Goal: Task Accomplishment & Management: Use online tool/utility

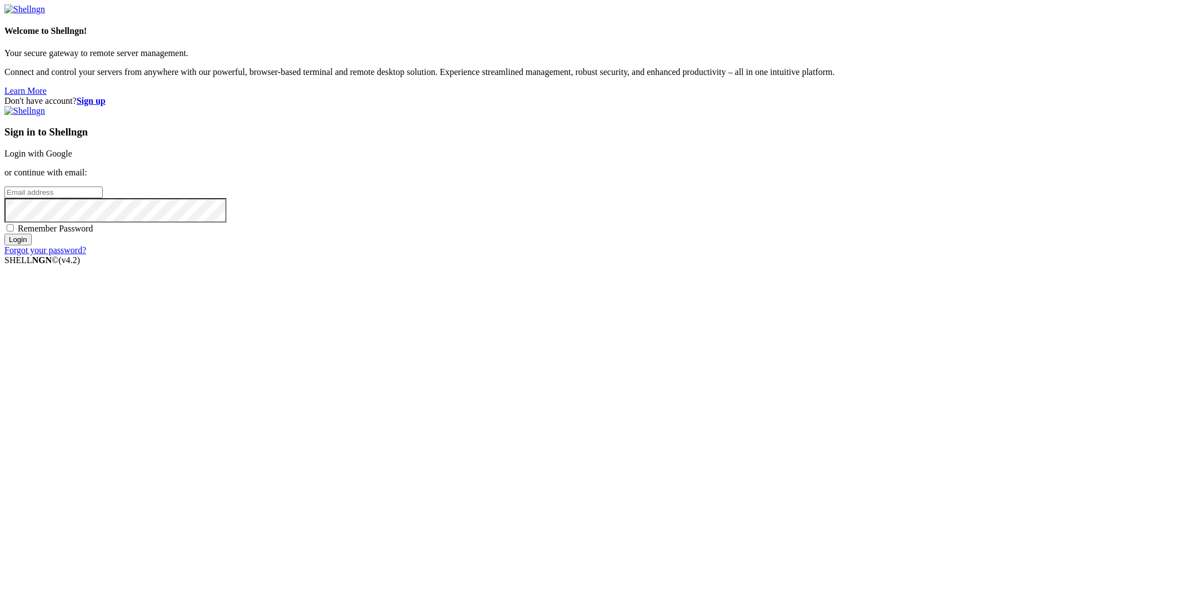
click at [72, 158] on link "Login with Google" at bounding box center [38, 153] width 68 height 9
click at [389, 255] on div "Don't have account? Sign up Sign in to Shellngn Login with Google or continue w…" at bounding box center [591, 175] width 1175 height 159
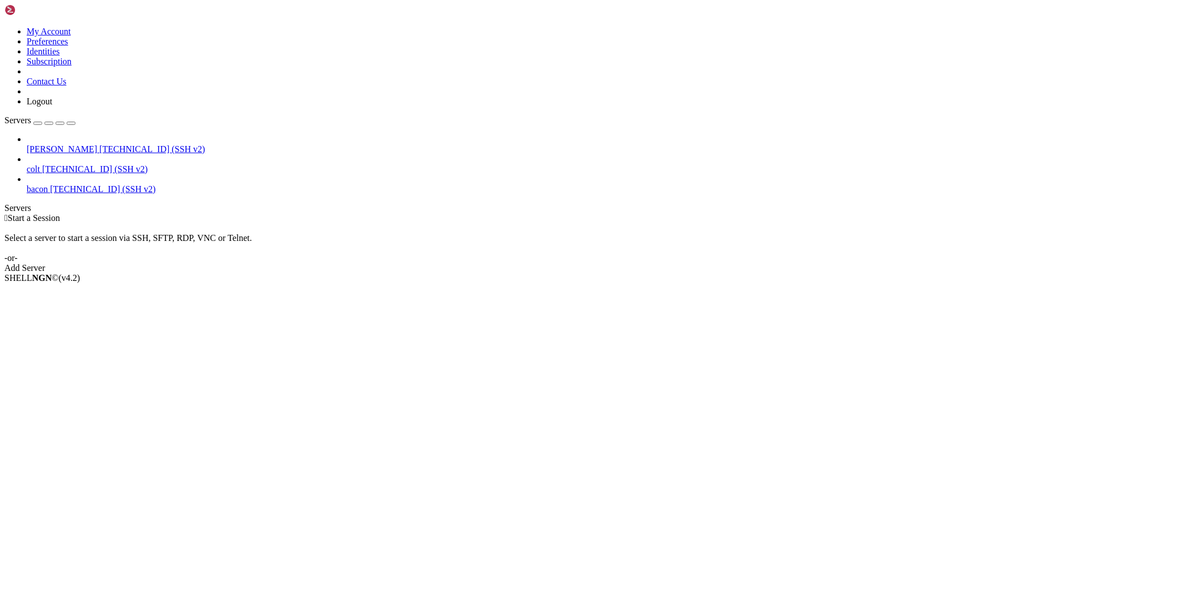
click at [45, 144] on span "[PERSON_NAME]" at bounding box center [62, 148] width 70 height 9
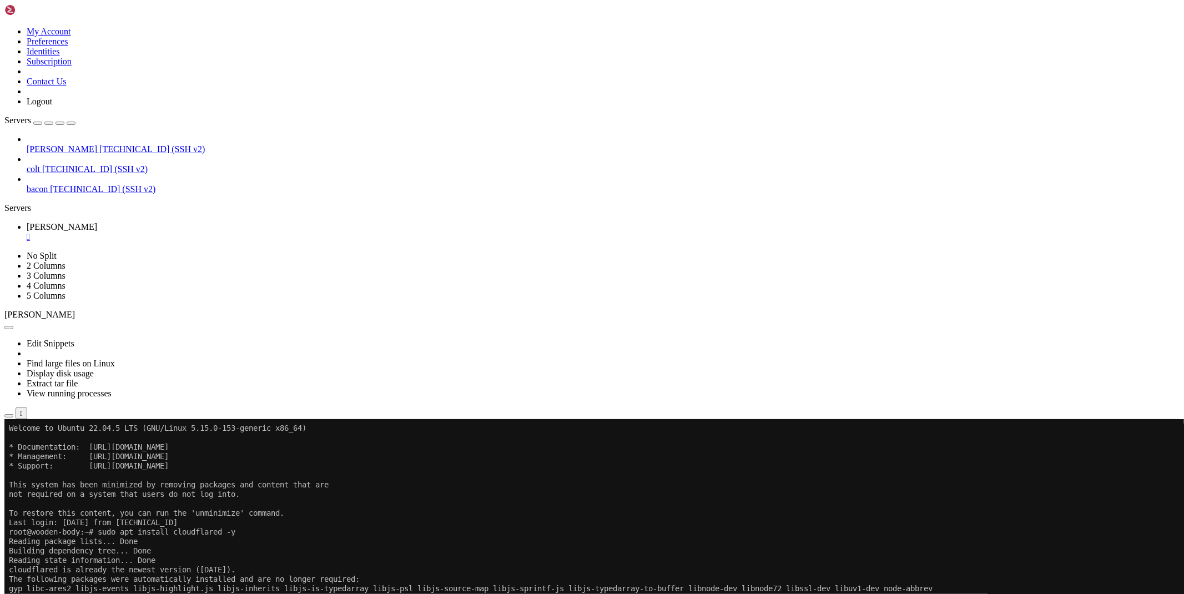
click at [9, 416] on icon "button" at bounding box center [9, 416] width 0 height 0
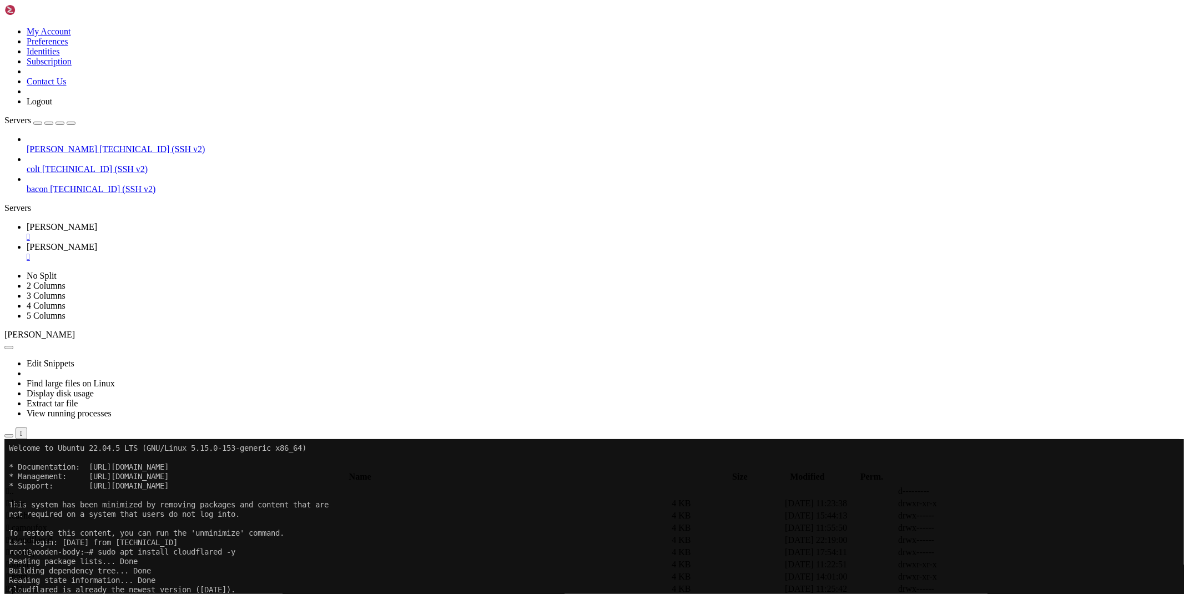
click at [92, 194] on div "[PERSON_NAME] [TECHNICAL_ID] (SSH v2) colt [TECHNICAL_ID] (SSH v2) bacon [TECHN…" at bounding box center [591, 164] width 1175 height 60
click at [97, 222] on span "[PERSON_NAME]" at bounding box center [62, 226] width 70 height 9
drag, startPoint x: 326, startPoint y: 768, endPoint x: 159, endPoint y: 769, distance: 167.6
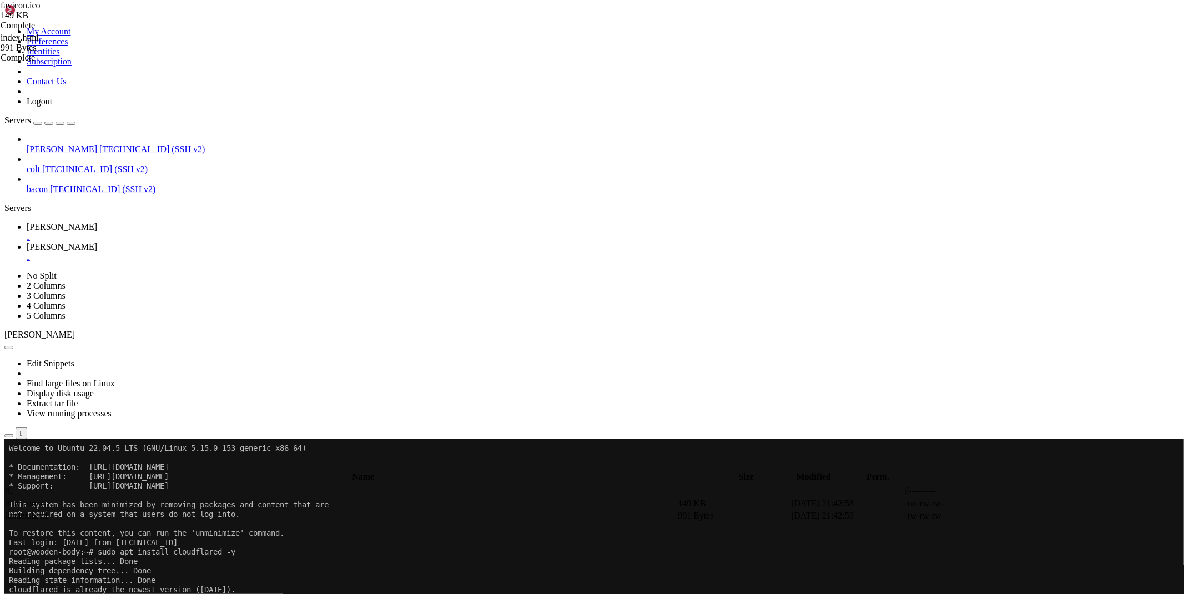
click at [97, 242] on span "[PERSON_NAME]" at bounding box center [62, 246] width 70 height 9
click at [14, 486] on span " .." at bounding box center [10, 490] width 8 height 9
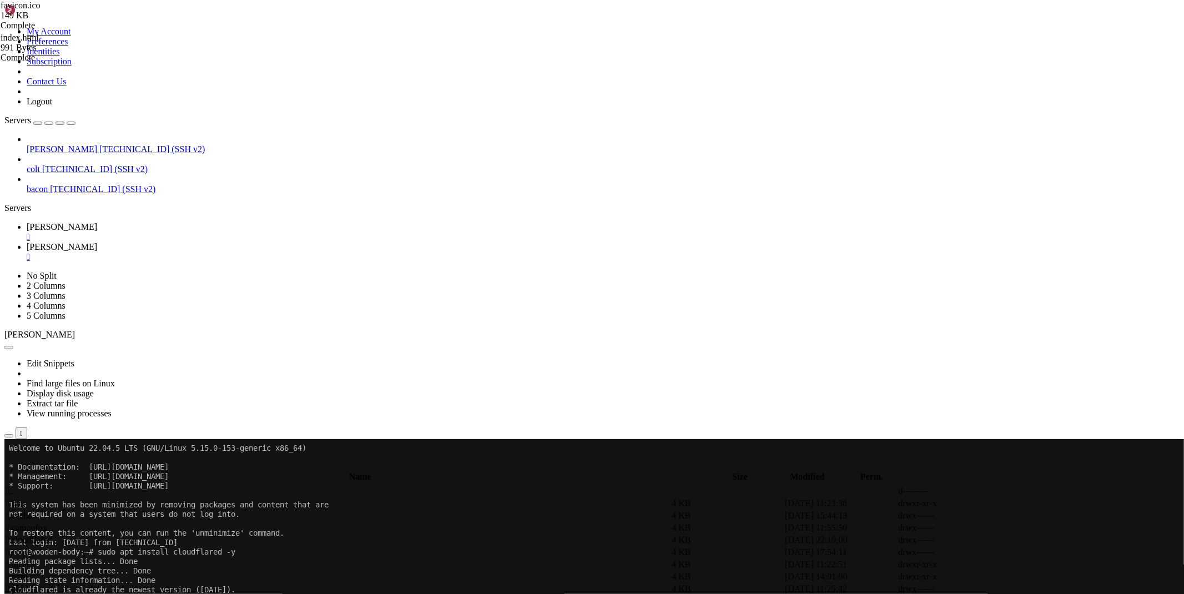
click at [14, 486] on span " .." at bounding box center [10, 490] width 8 height 9
click at [174, 522] on td " etc" at bounding box center [338, 527] width 664 height 11
click at [50, 559] on span " cloudflared" at bounding box center [28, 563] width 44 height 9
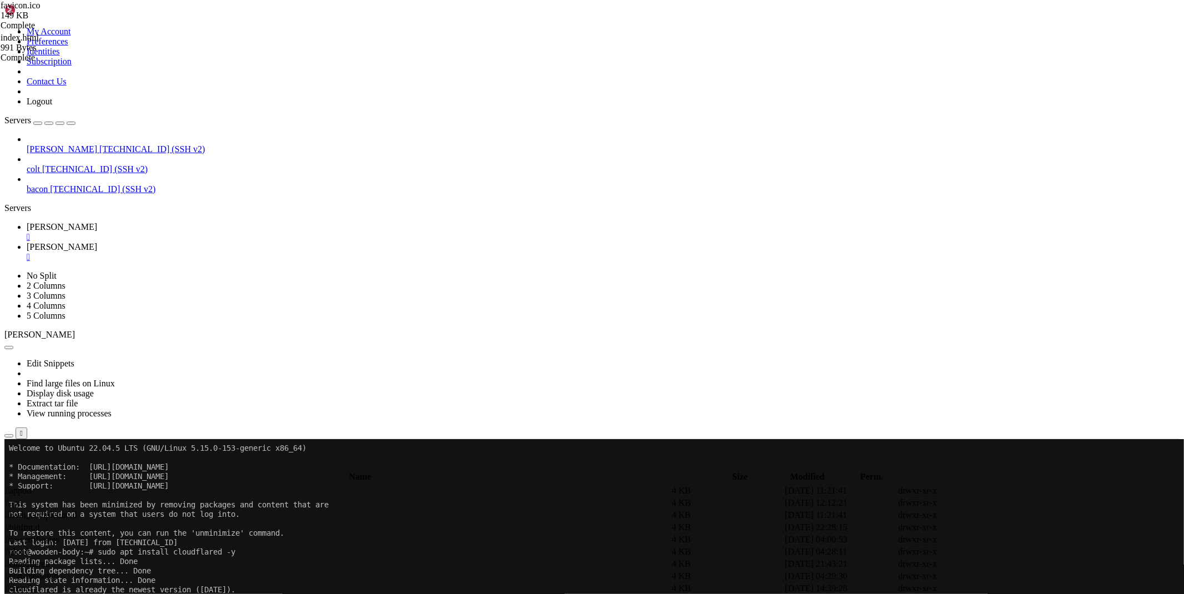
click at [50, 559] on span " cloudflared" at bounding box center [28, 563] width 44 height 9
type input "/etc/cloudflared"
click at [1017, 540] on icon at bounding box center [1017, 540] width 0 height 0
drag, startPoint x: 283, startPoint y: 95, endPoint x: 210, endPoint y: 93, distance: 73.3
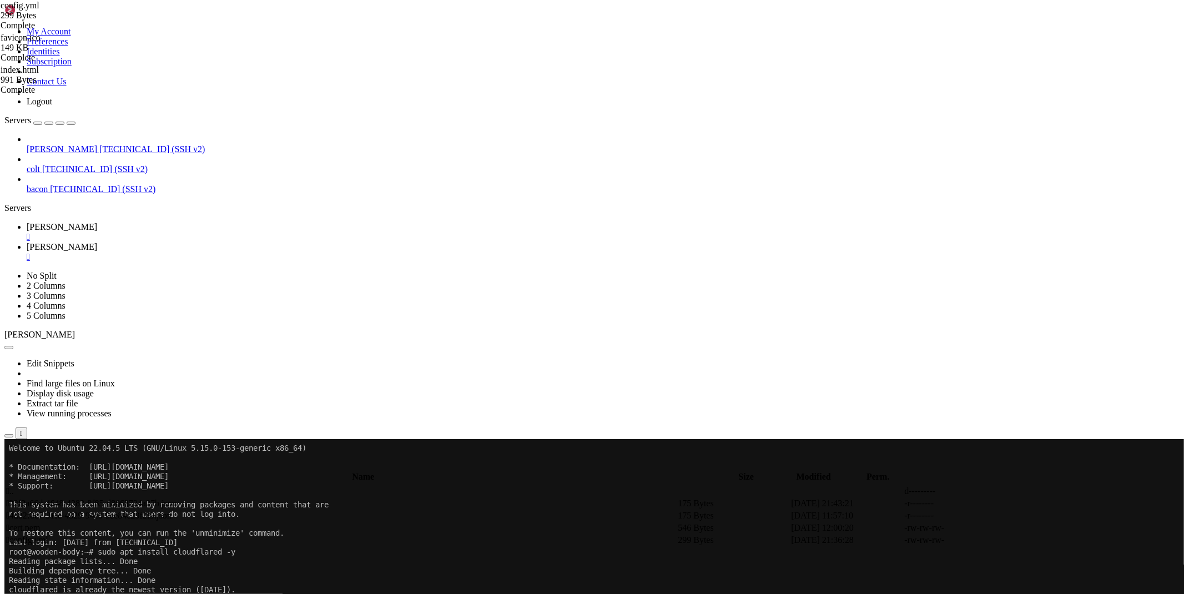
type textarea "service: [URL]"
drag, startPoint x: 1096, startPoint y: 583, endPoint x: 1136, endPoint y: 585, distance: 40.0
copy span "[TECHNICAL_ID]"
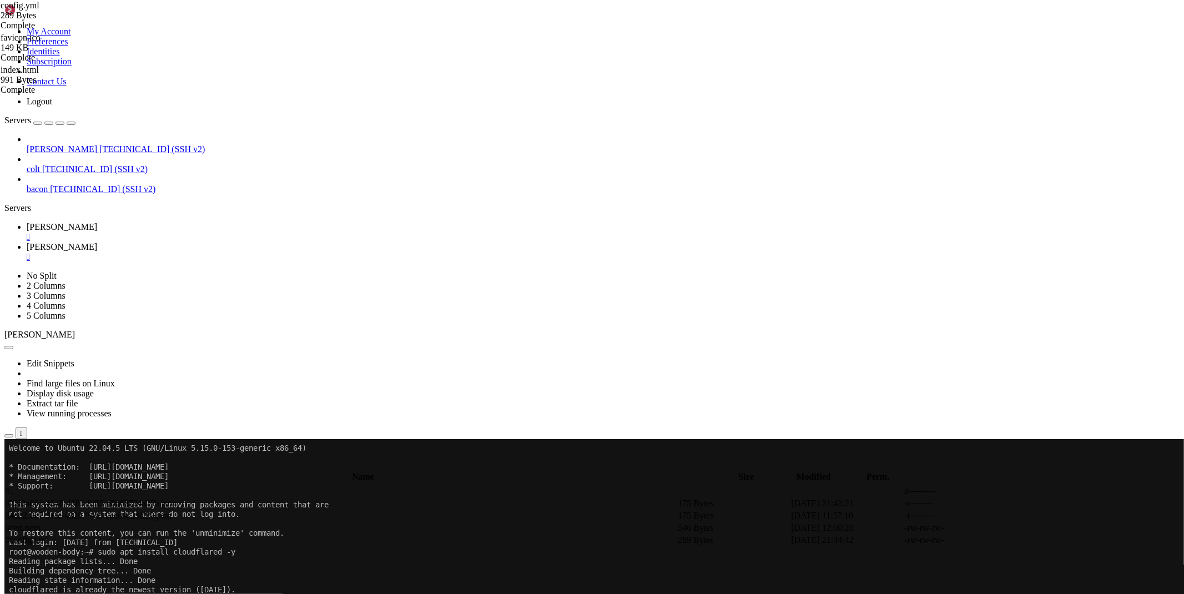
click at [27, 222] on icon at bounding box center [27, 226] width 0 height 9
drag, startPoint x: 169, startPoint y: 776, endPoint x: 187, endPoint y: 797, distance: 27.2
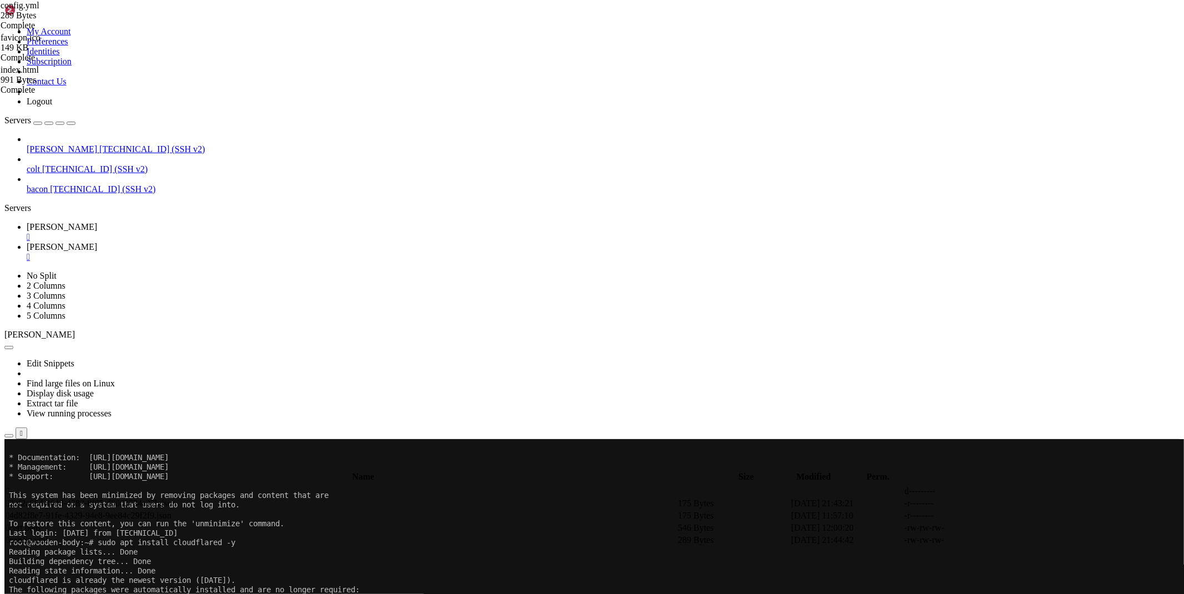
drag, startPoint x: 1095, startPoint y: 583, endPoint x: 1135, endPoint y: 587, distance: 39.6
copy div "[TECHNICAL_ID]"
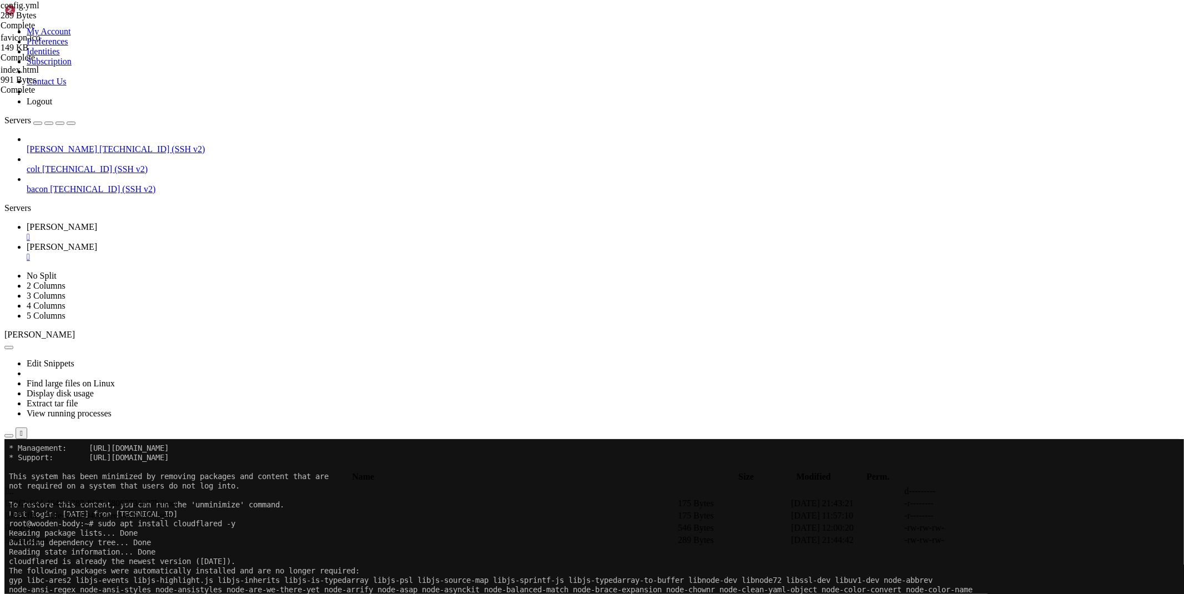
scroll to position [28, 0]
drag, startPoint x: 31, startPoint y: 946, endPoint x: 133, endPoint y: 949, distance: 102.2
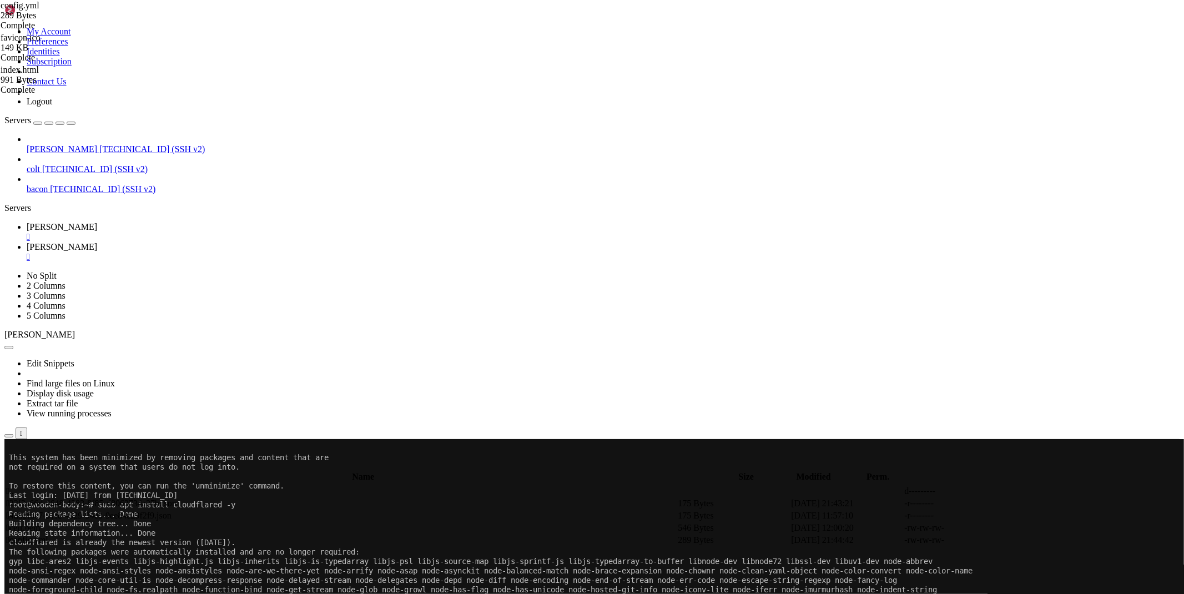
scroll to position [57, 0]
click at [97, 242] on span "[PERSON_NAME]" at bounding box center [62, 246] width 70 height 9
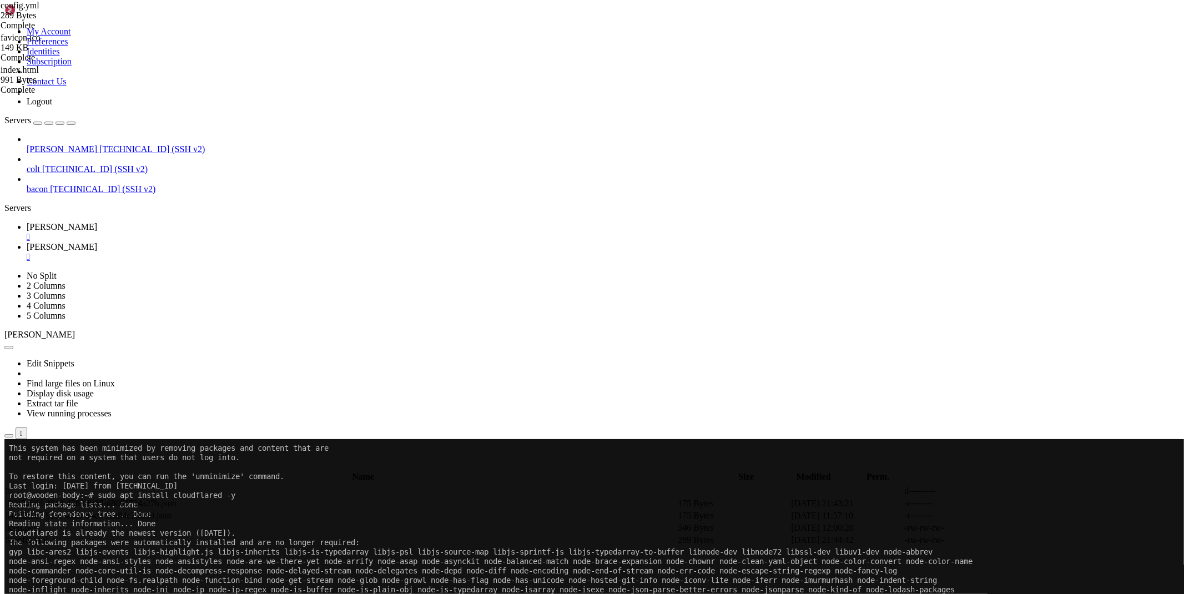
click at [1017, 540] on icon at bounding box center [1017, 540] width 0 height 0
click at [97, 222] on span "[PERSON_NAME]" at bounding box center [62, 226] width 70 height 9
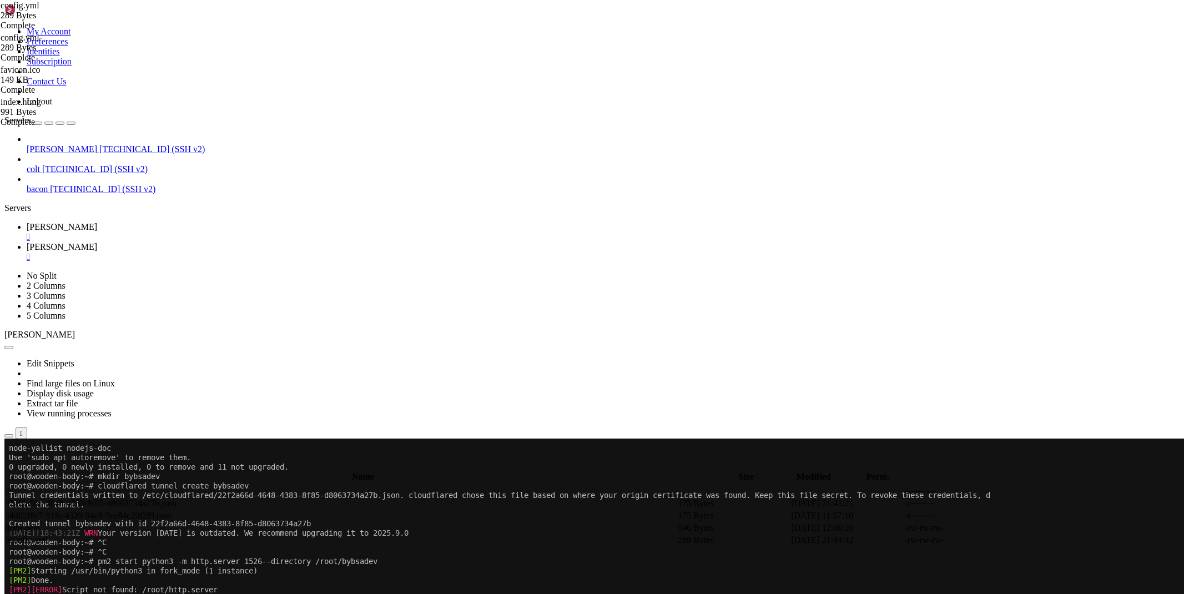
scroll to position [254, 0]
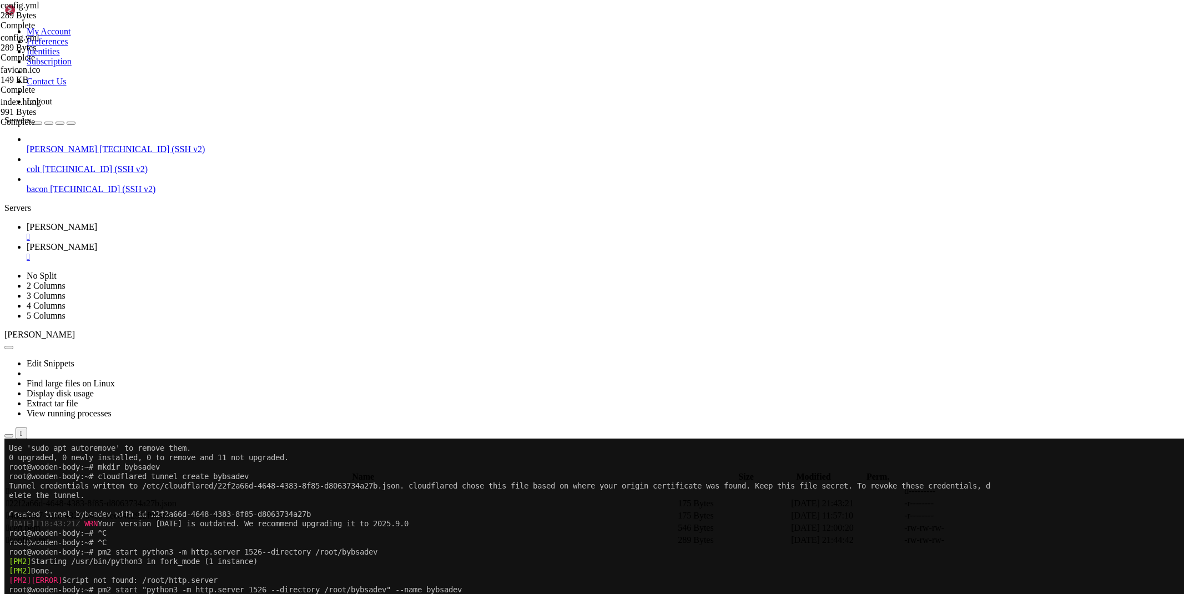
click at [97, 242] on span "[PERSON_NAME]" at bounding box center [62, 246] width 70 height 9
type textarea "service: [URL] - service: http_status:404"
click at [9, 486] on span "" at bounding box center [7, 490] width 3 height 9
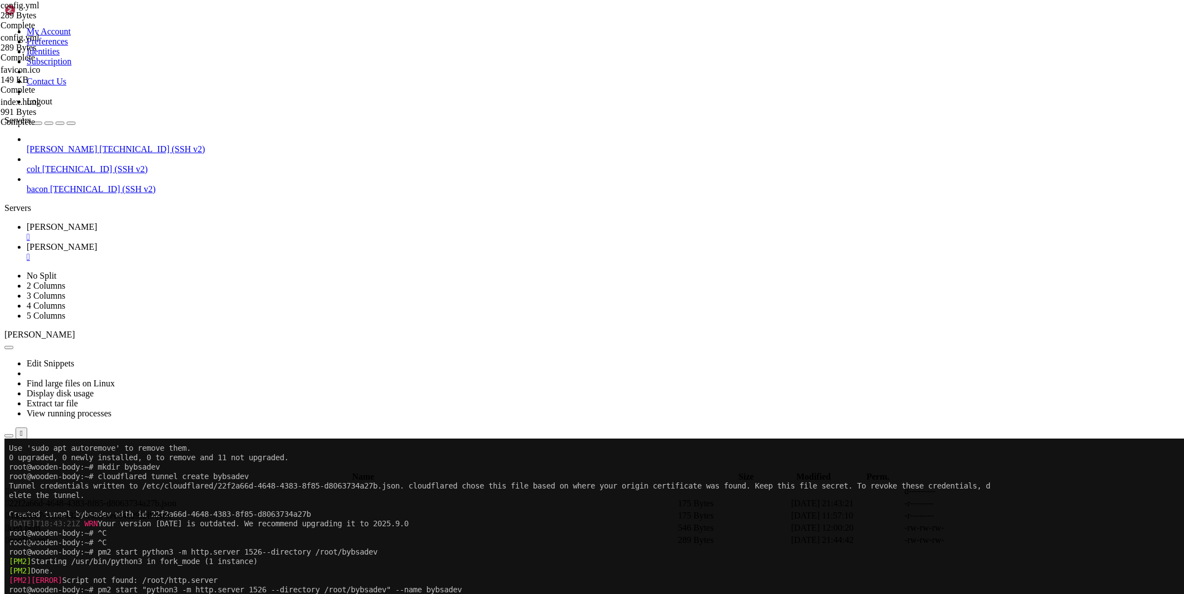
click at [9, 486] on span "" at bounding box center [7, 490] width 3 height 9
click at [14, 486] on span " .." at bounding box center [10, 490] width 8 height 9
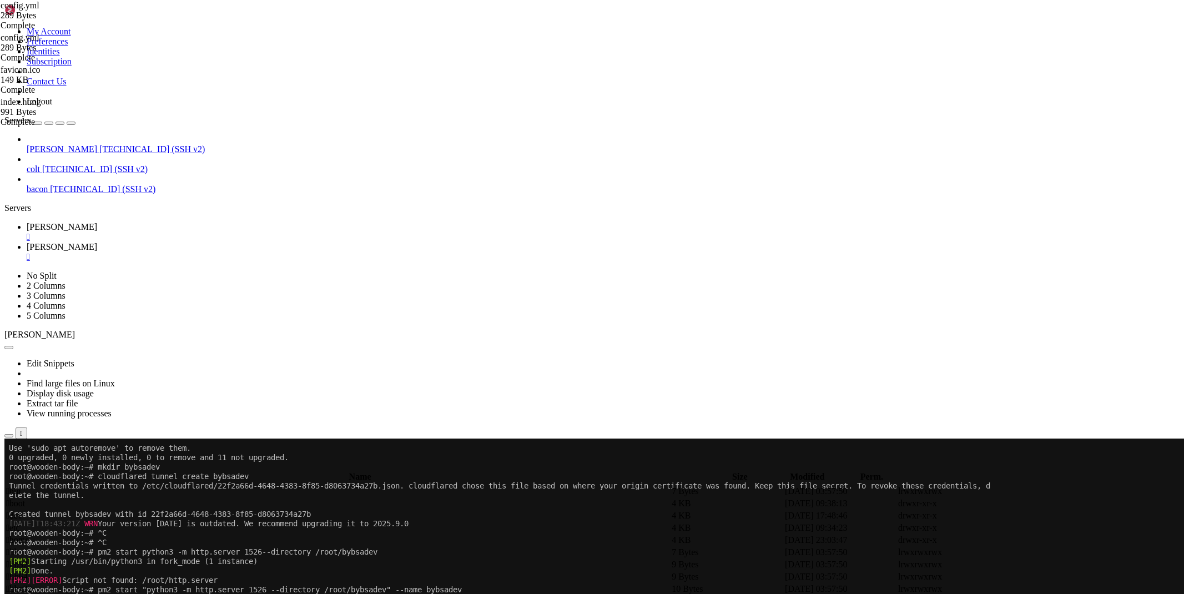
type input "/root/bybsadev"
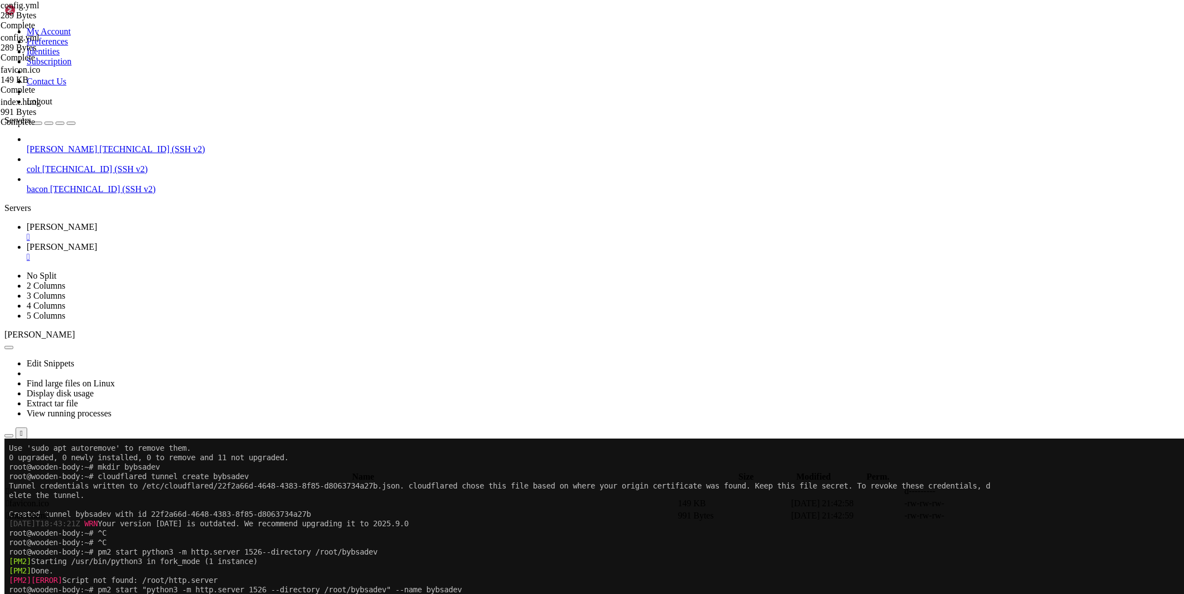
click at [1017, 516] on link at bounding box center [1017, 516] width 0 height 0
drag, startPoint x: 340, startPoint y: 93, endPoint x: 256, endPoint y: 93, distance: 83.8
type textarea "<link rel="icon" href="[URL][DOMAIN_NAME]" type="image/x-icon">"
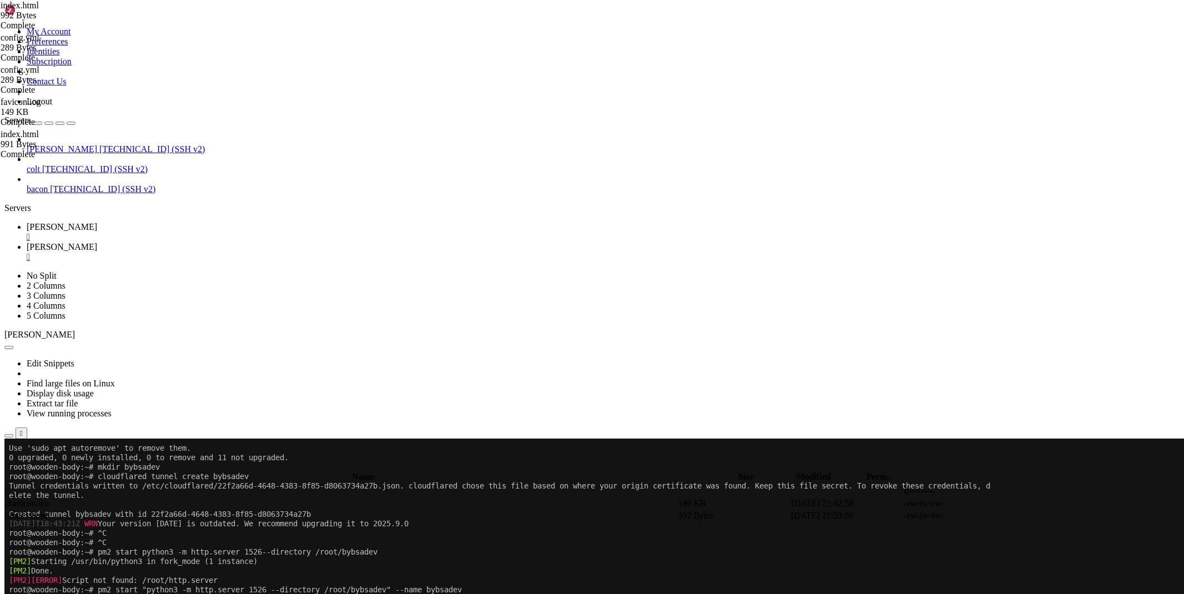
click at [152, 222] on link "[PERSON_NAME] " at bounding box center [603, 232] width 1153 height 20
click at [190, 232] on div "" at bounding box center [603, 237] width 1153 height 10
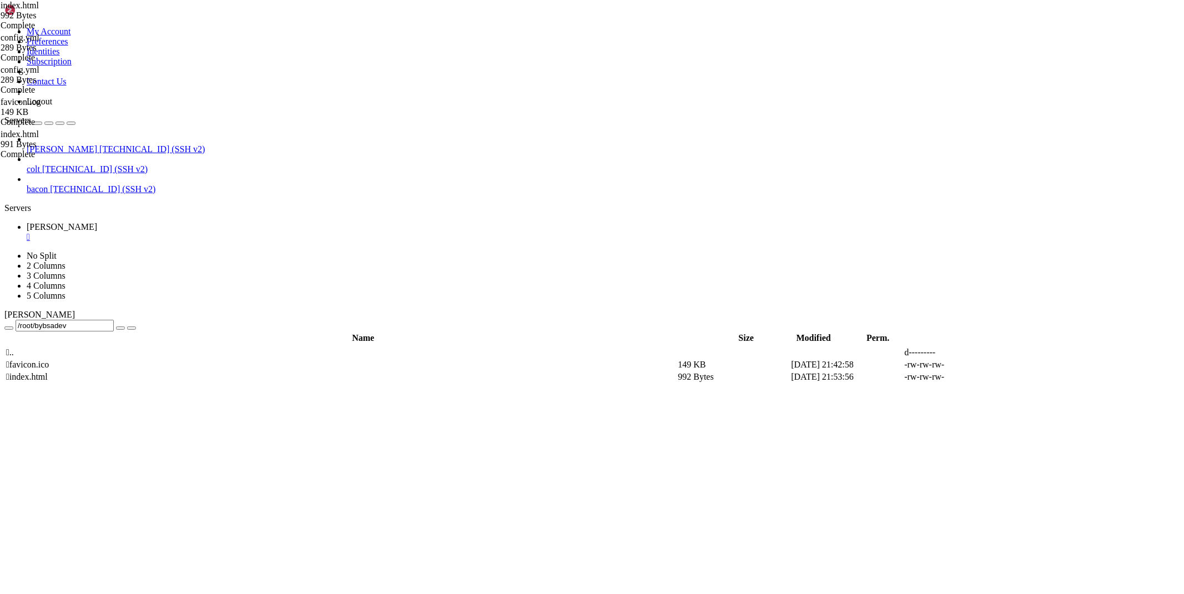
click at [189, 232] on div "" at bounding box center [603, 237] width 1153 height 10
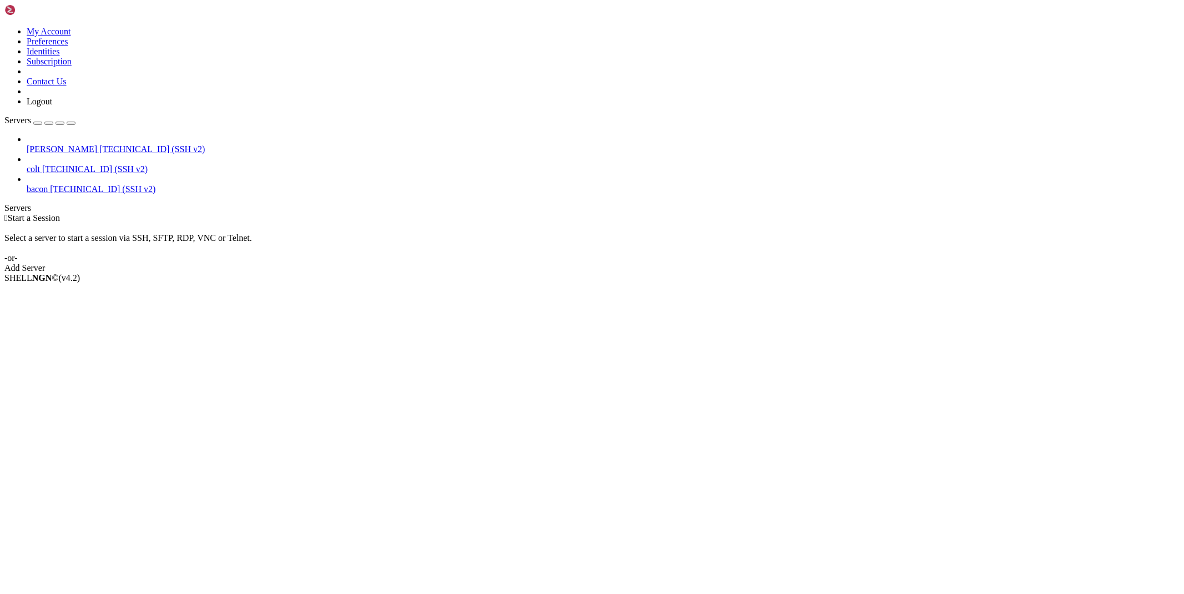
click at [52, 144] on span "[PERSON_NAME]" at bounding box center [62, 148] width 70 height 9
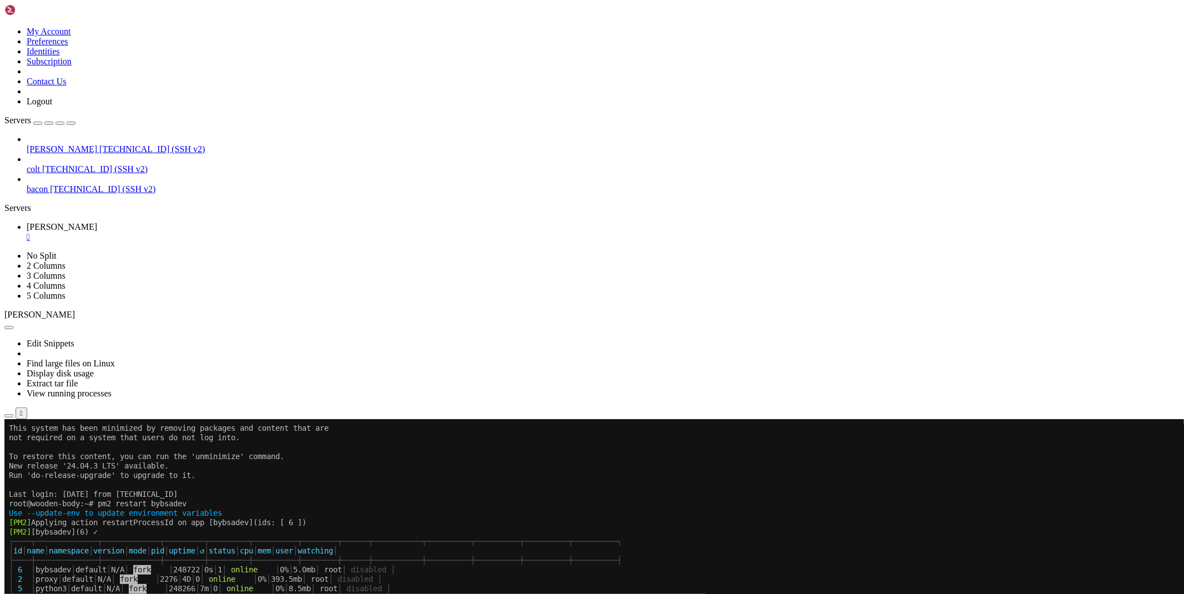
scroll to position [57, 0]
click at [188, 232] on div "" at bounding box center [603, 237] width 1153 height 10
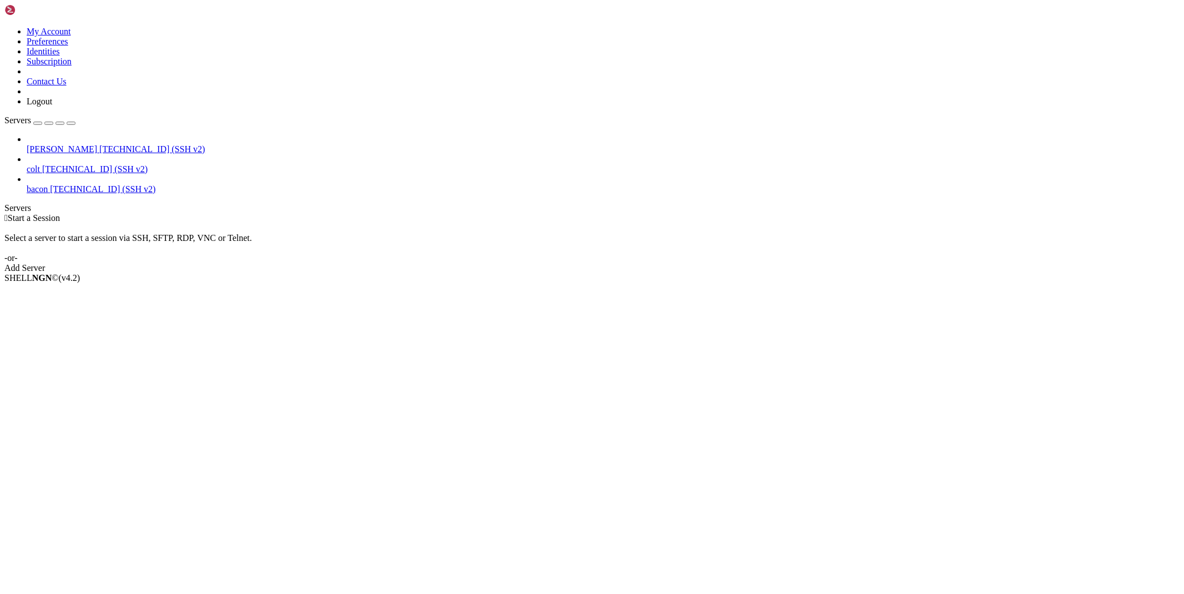
click at [90, 144] on span "[PERSON_NAME]" at bounding box center [62, 148] width 70 height 9
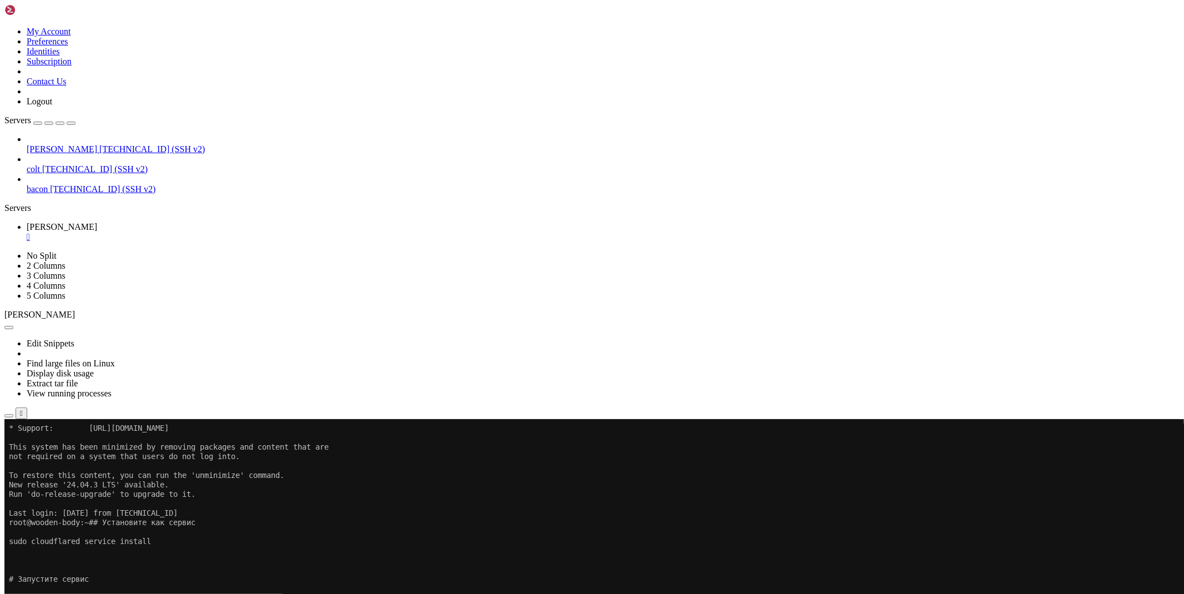
scroll to position [103, 0]
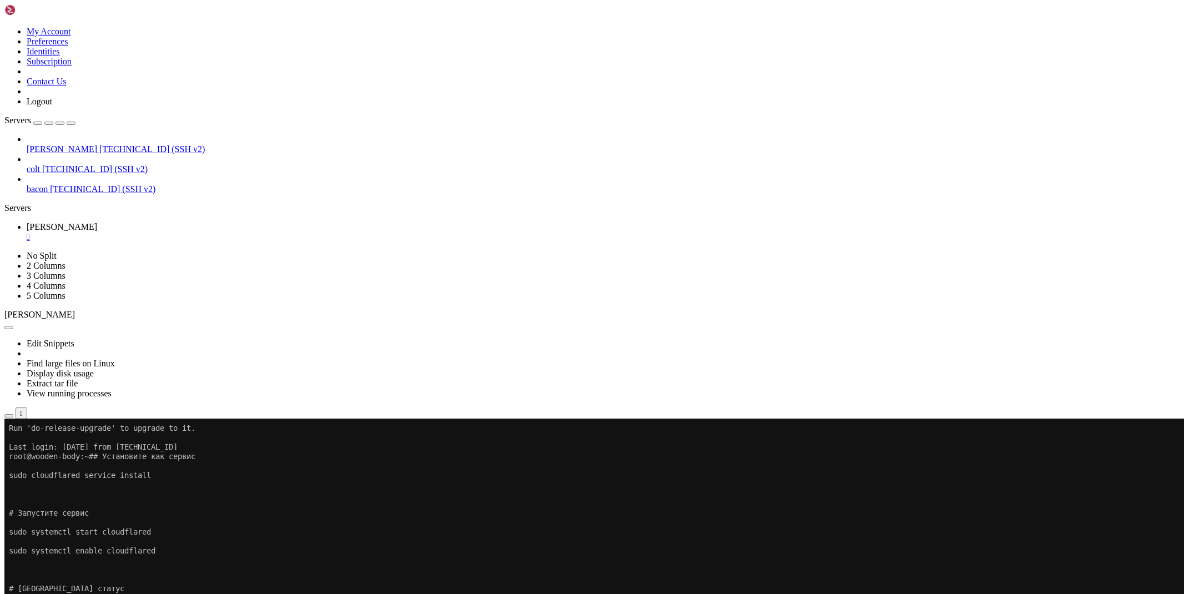
drag, startPoint x: 115, startPoint y: 936, endPoint x: 9, endPoint y: 874, distance: 122.7
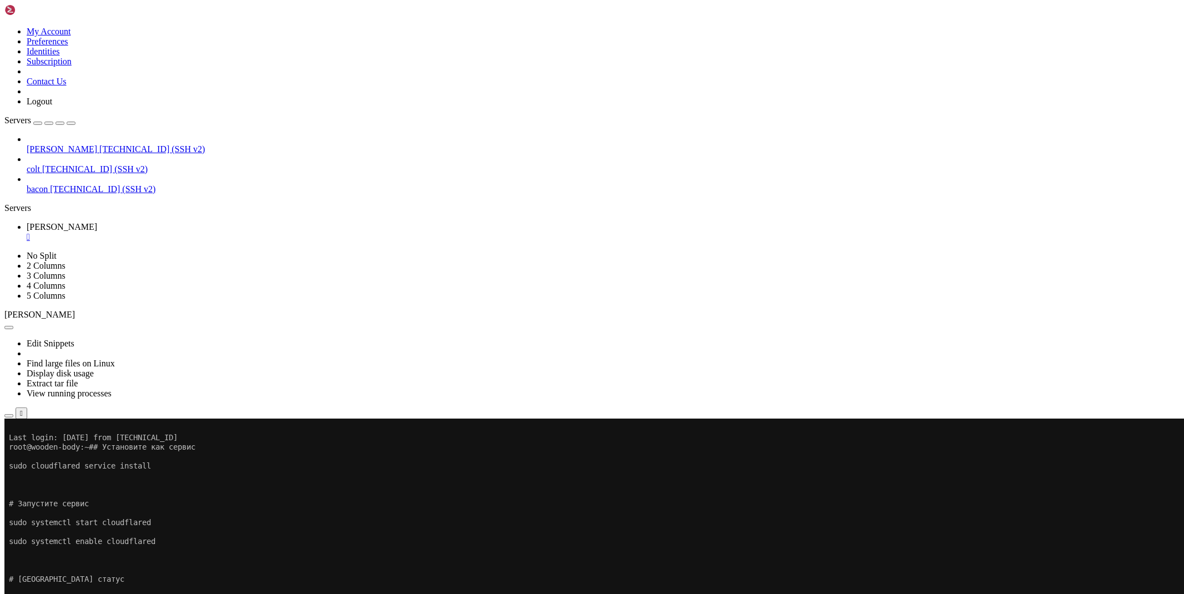
scroll to position [311, 0]
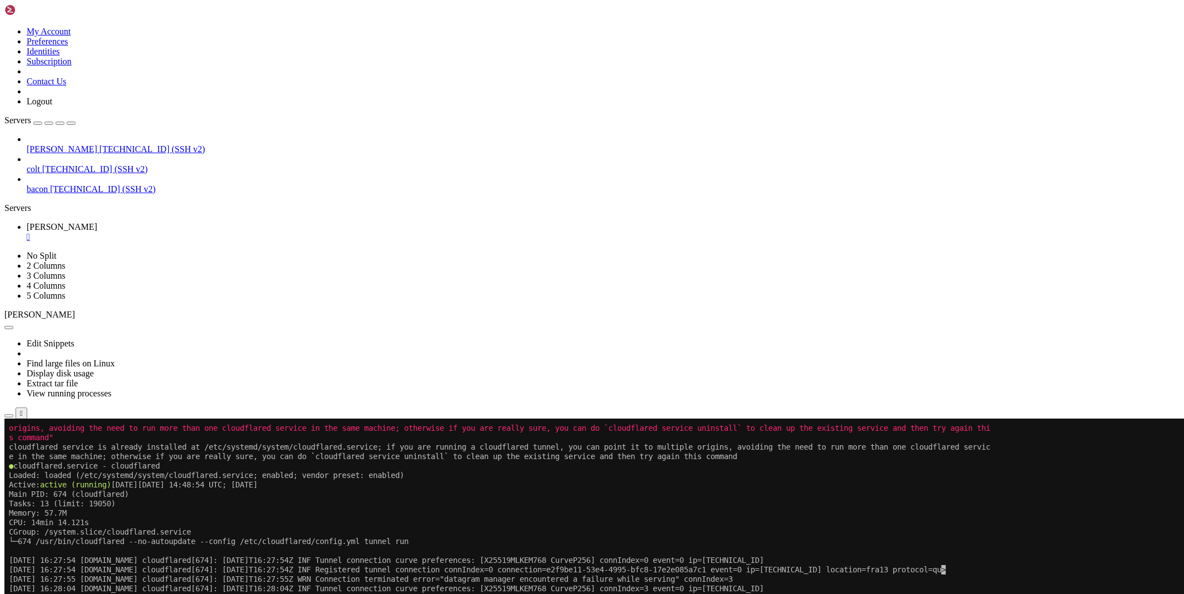
drag, startPoint x: 122, startPoint y: 938, endPoint x: 8, endPoint y: 737, distance: 230.2
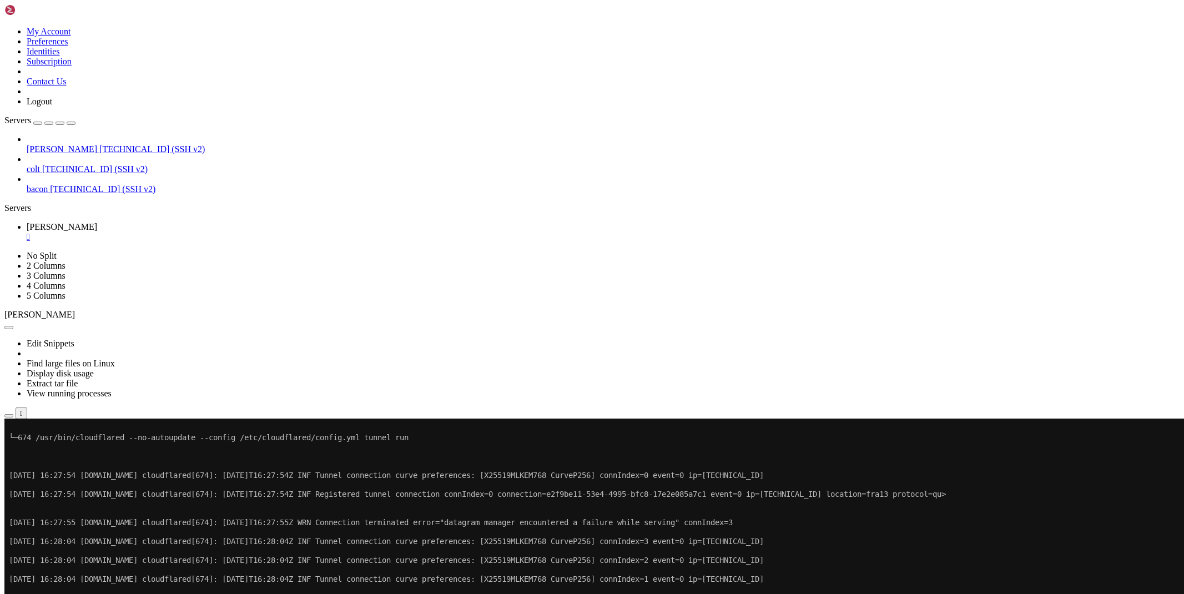
scroll to position [8568, 0]
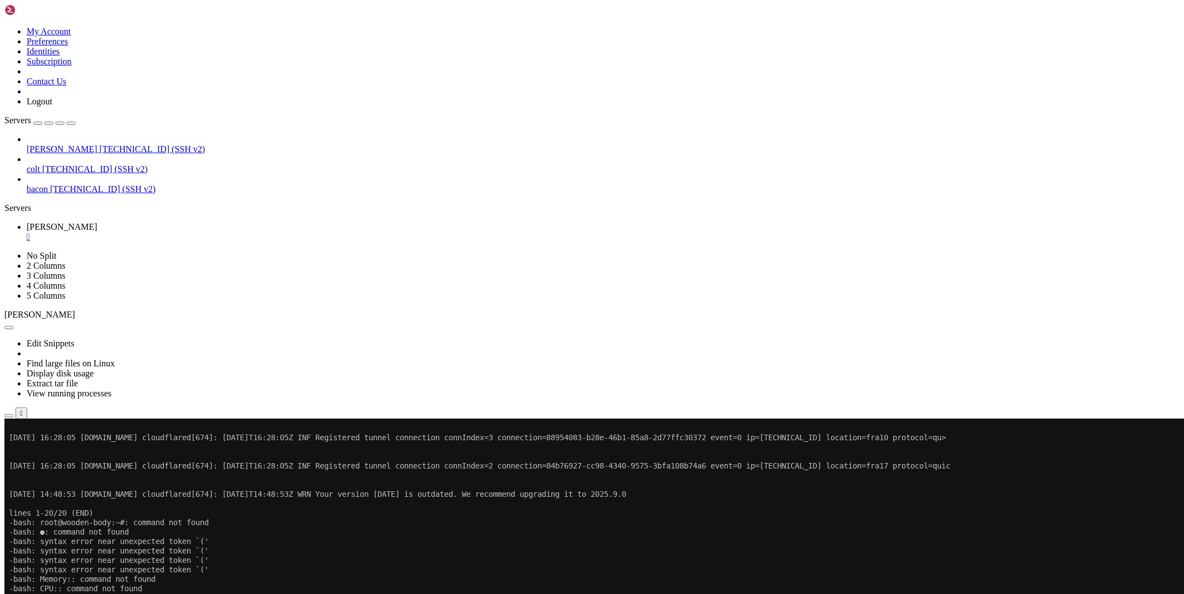
drag, startPoint x: 116, startPoint y: 936, endPoint x: 9, endPoint y: 738, distance: 225.0
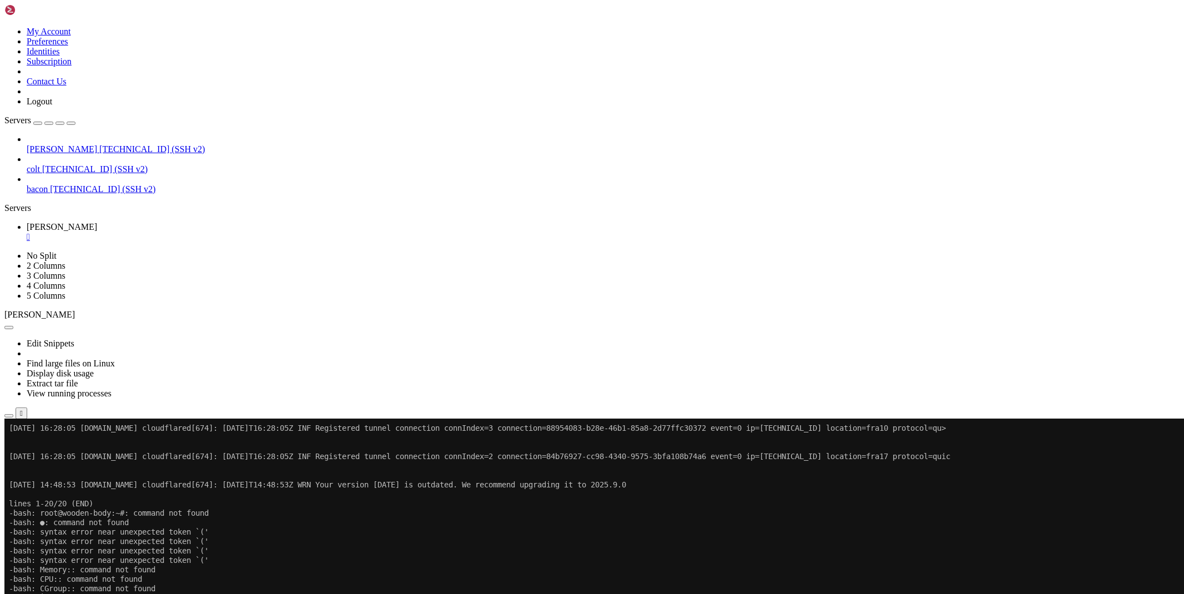
scroll to position [8578, 0]
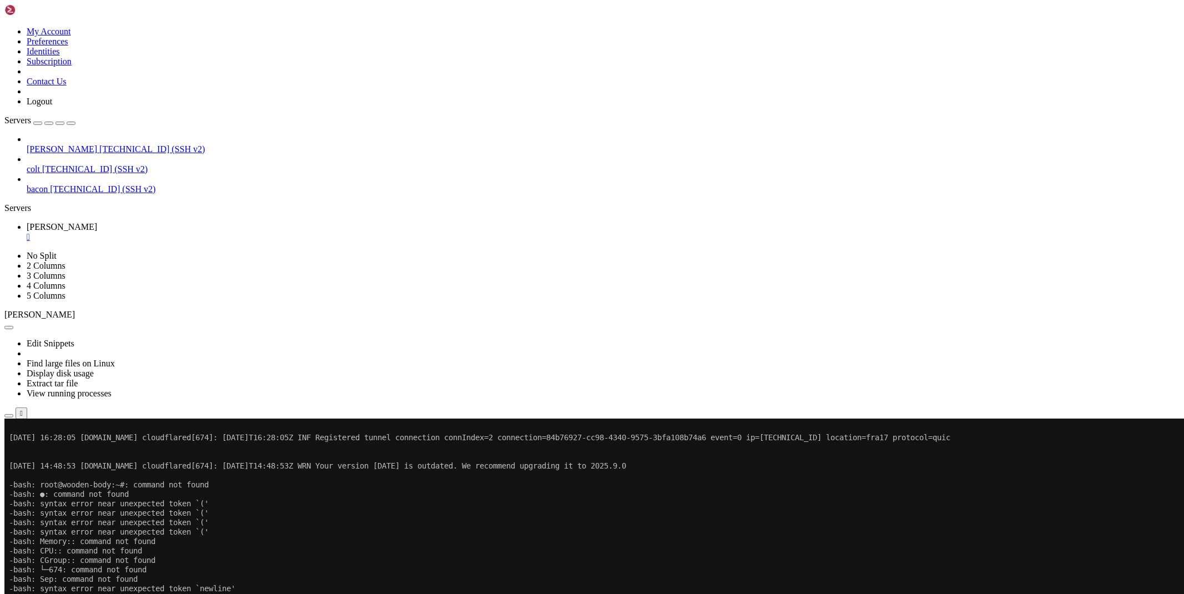
scroll to position [9588, 0]
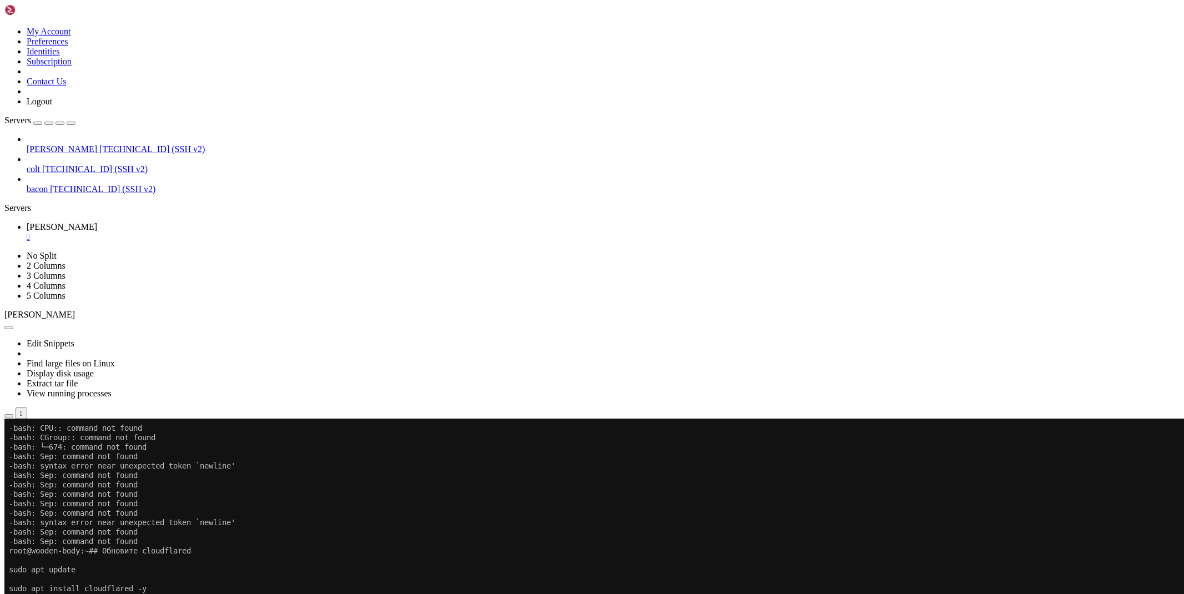
click at [188, 320] on div "Edit Snippets Find large files on Linux Display disk usage Extract tar file Vie…" at bounding box center [591, 369] width 1175 height 99
click at [9, 416] on icon "button" at bounding box center [9, 416] width 0 height 0
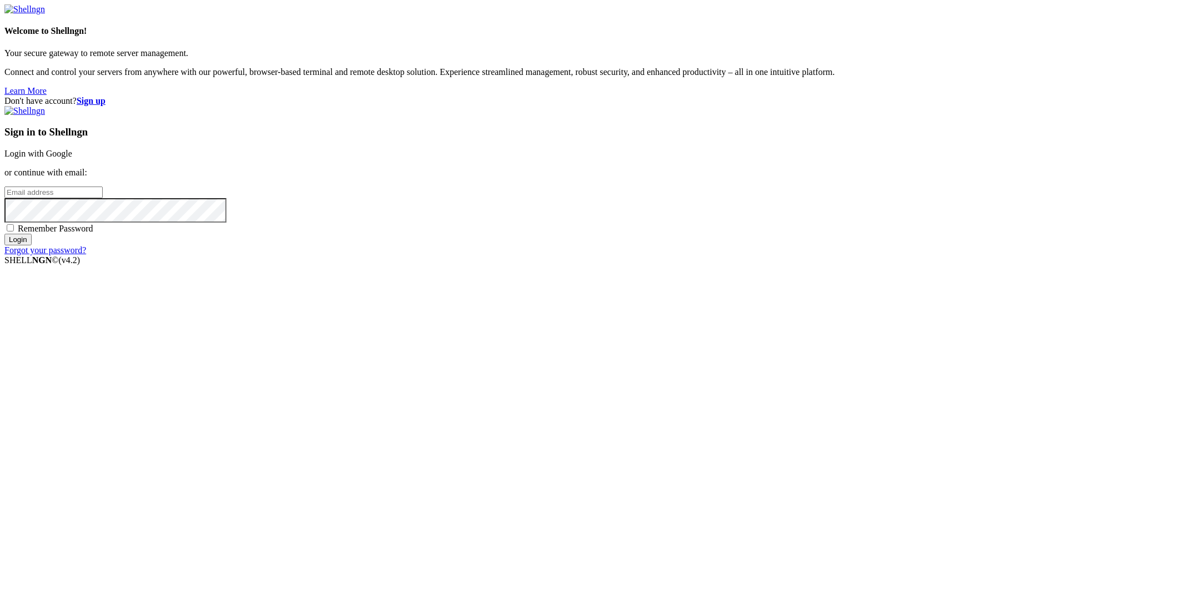
click at [72, 158] on link "Login with Google" at bounding box center [38, 153] width 68 height 9
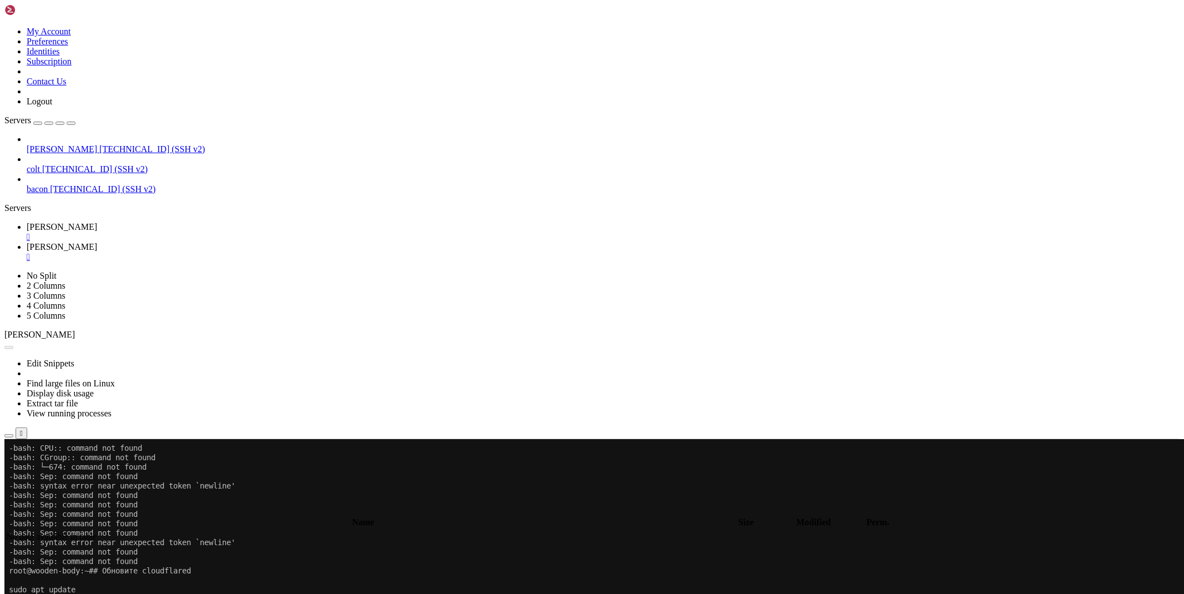
scroll to position [9588, 0]
click at [232, 242] on link "[PERSON_NAME] " at bounding box center [603, 252] width 1153 height 20
click at [244, 252] on div "" at bounding box center [603, 257] width 1153 height 10
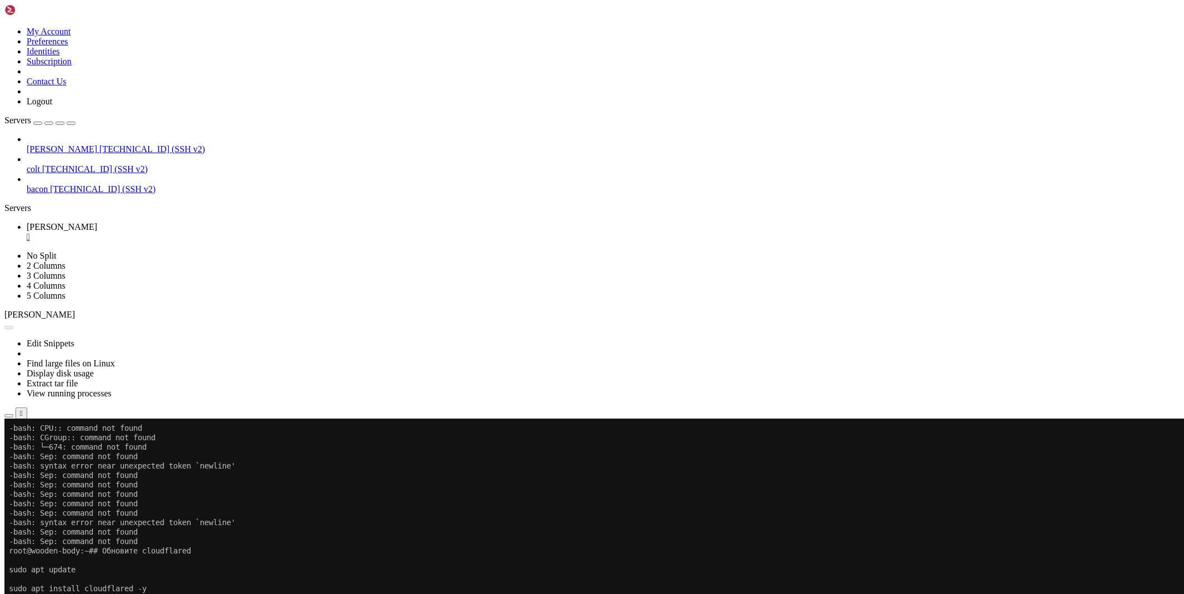
click at [188, 232] on div "" at bounding box center [603, 237] width 1153 height 10
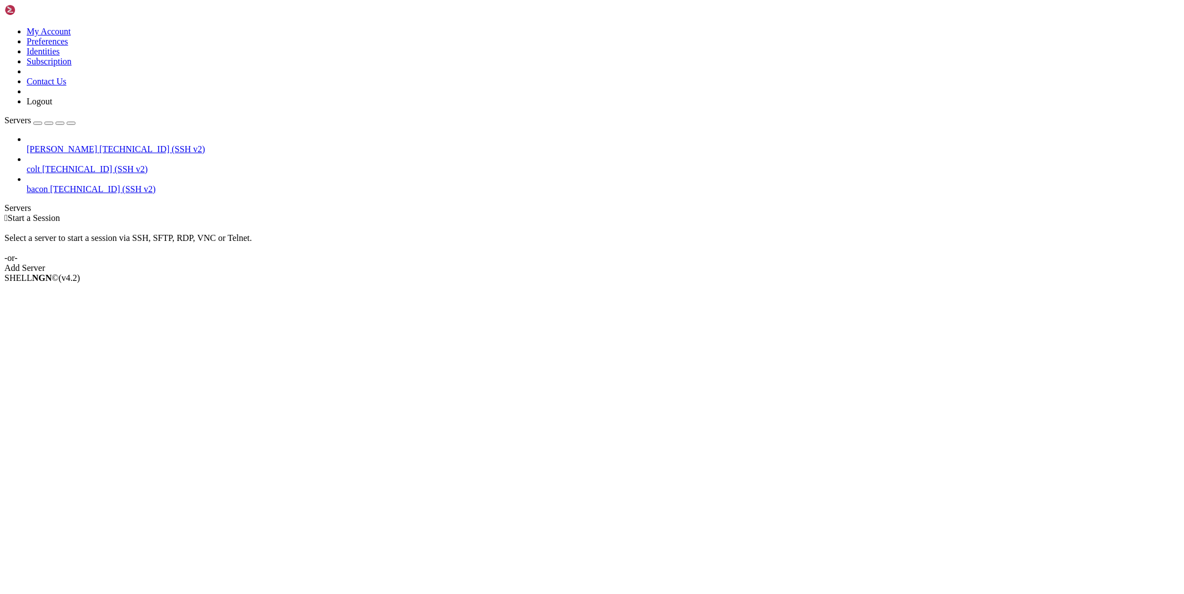
click at [51, 144] on span "[PERSON_NAME]" at bounding box center [62, 148] width 70 height 9
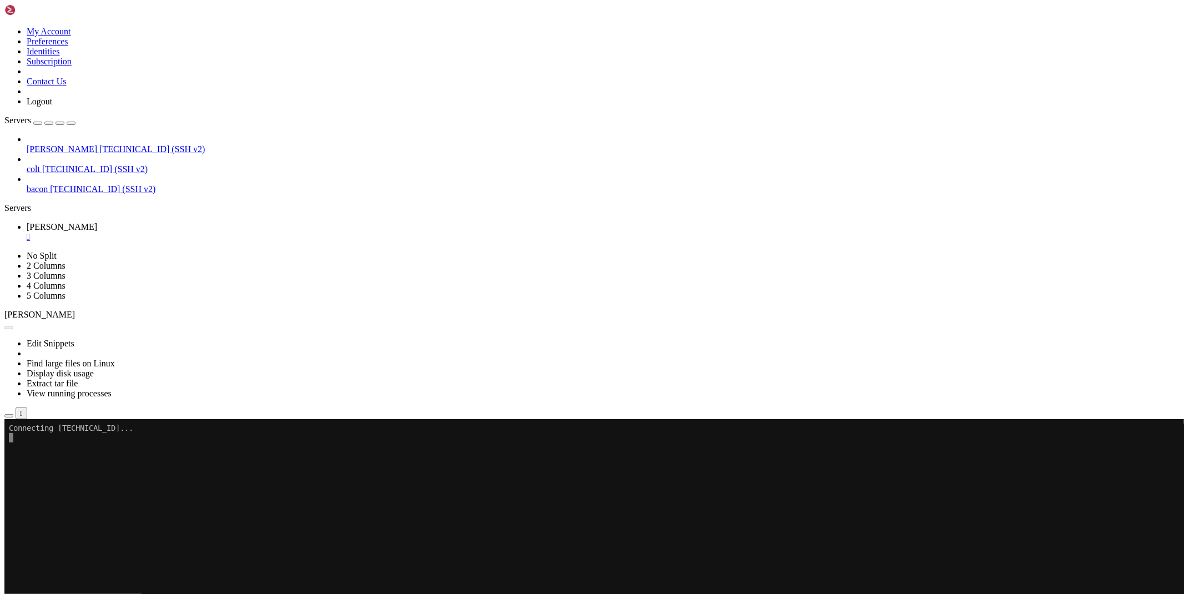
scroll to position [0, 0]
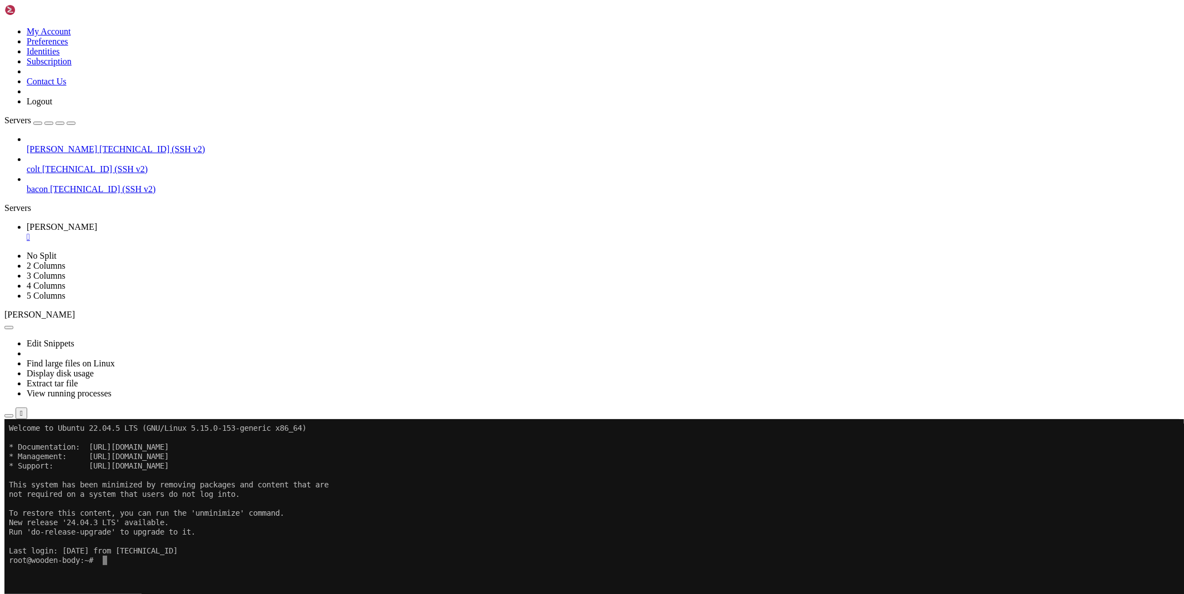
click at [9, 416] on icon "button" at bounding box center [9, 416] width 0 height 0
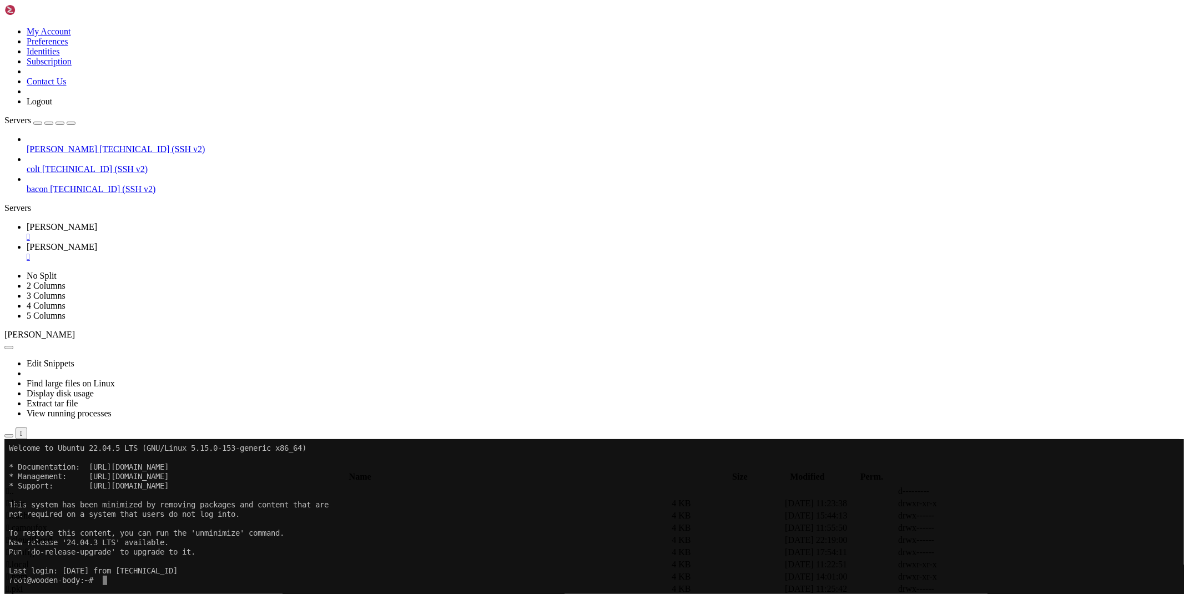
type input "/root/bacon-scripts"
click at [97, 222] on span "[PERSON_NAME]" at bounding box center [62, 226] width 70 height 9
click at [221, 242] on link "[PERSON_NAME] " at bounding box center [603, 252] width 1153 height 20
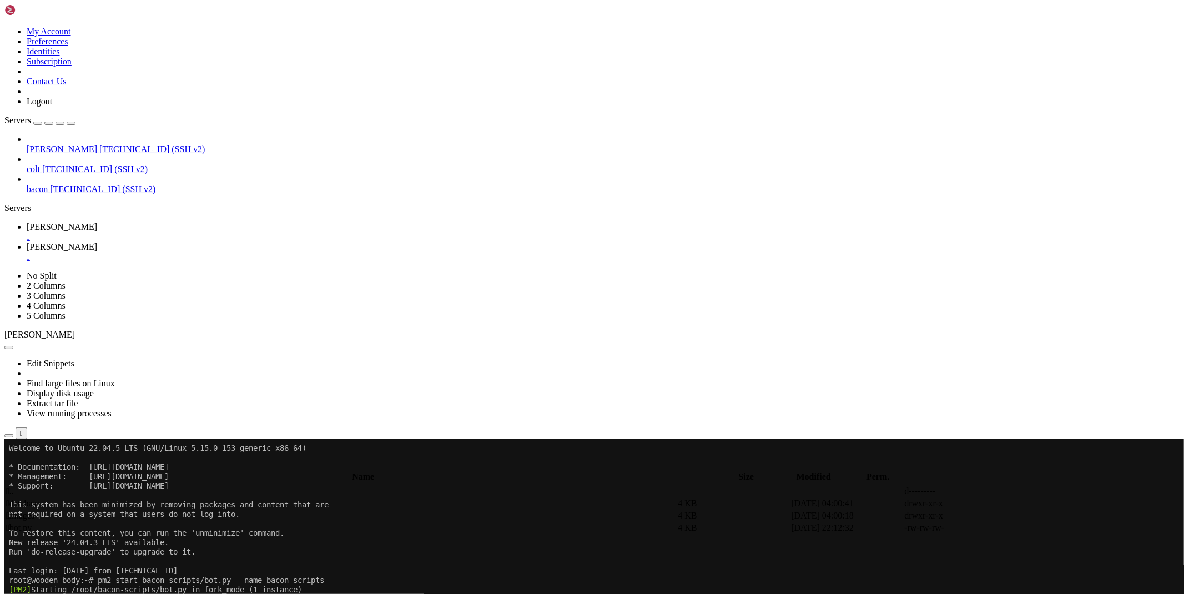
click at [1017, 528] on link at bounding box center [1017, 528] width 0 height 0
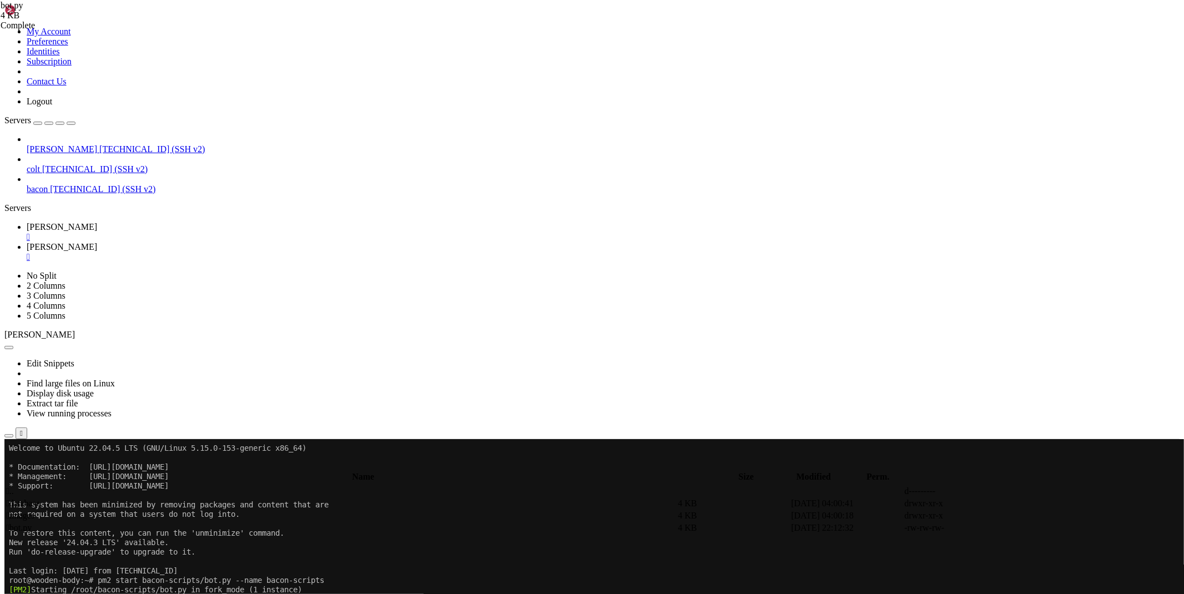
paste textarea
type textarea "[DOMAIN_NAME](_start_())"
click at [1017, 528] on icon at bounding box center [1017, 528] width 0 height 0
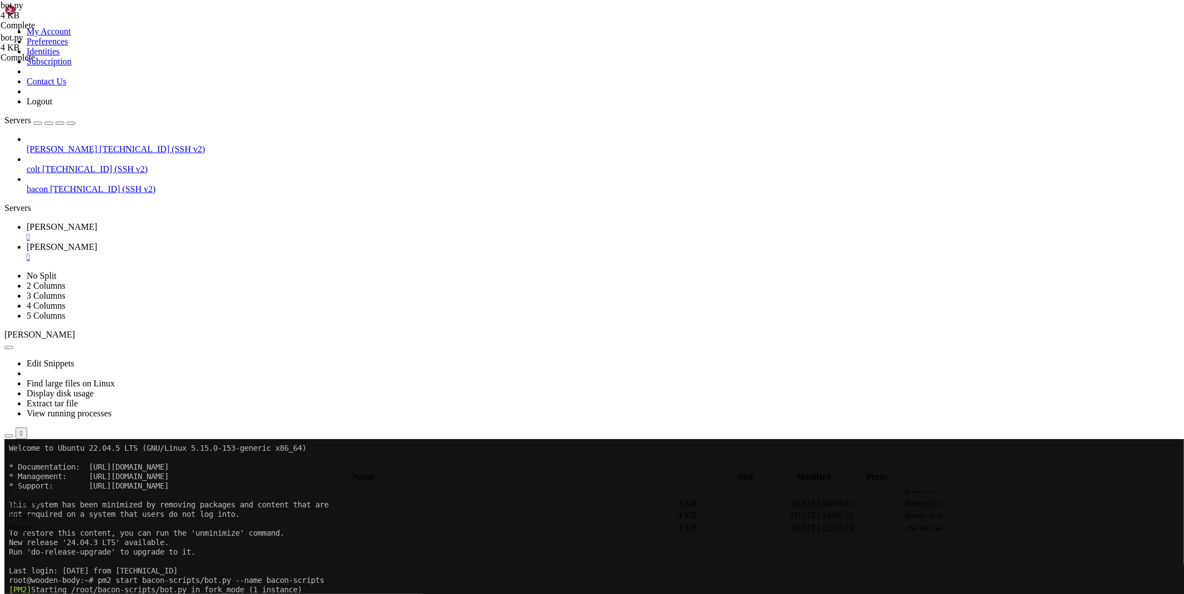
paste textarea
type textarea "[DOMAIN_NAME](_start_())"
click at [40, 498] on span " database" at bounding box center [23, 502] width 34 height 9
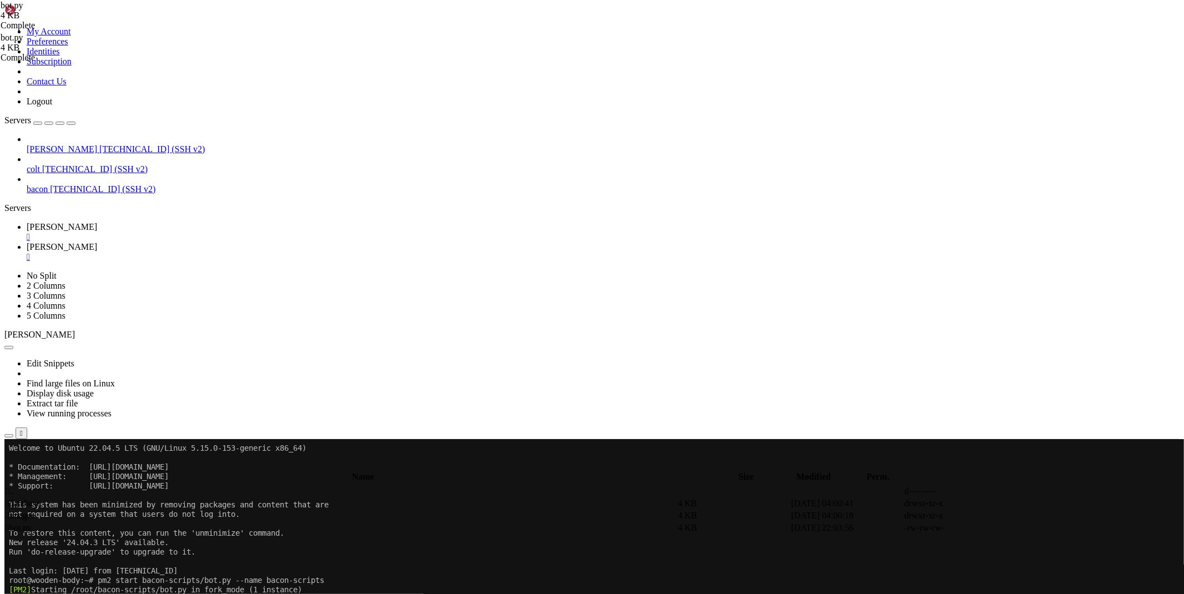
click at [40, 498] on span " database" at bounding box center [23, 502] width 34 height 9
type input "/root/bacon-scripts/database"
click at [1017, 503] on icon at bounding box center [1017, 503] width 0 height 0
click at [97, 222] on span "[PERSON_NAME]" at bounding box center [62, 226] width 70 height 9
click at [97, 242] on span "[PERSON_NAME]" at bounding box center [62, 246] width 70 height 9
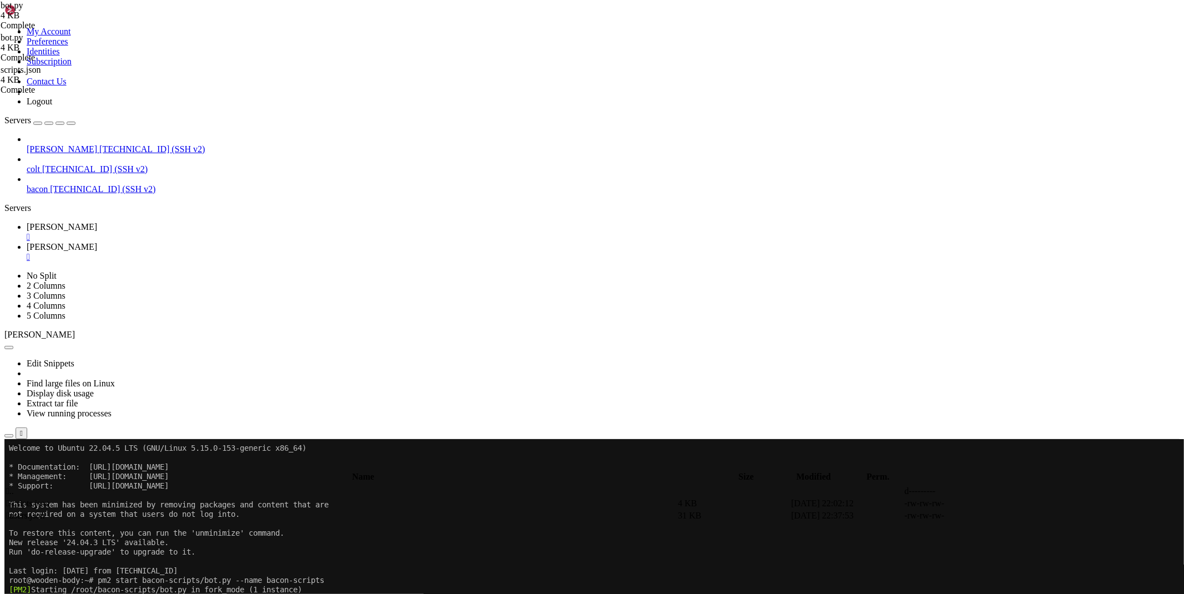
click at [1017, 516] on icon at bounding box center [1017, 516] width 0 height 0
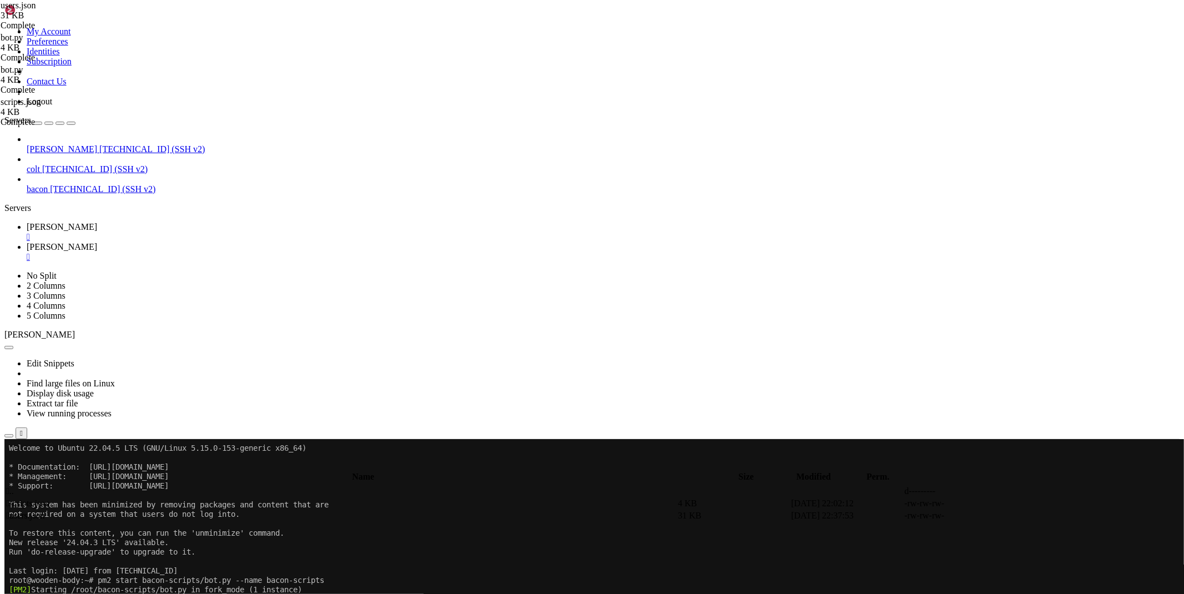
type textarea "} }"
click at [246, 252] on div "" at bounding box center [603, 257] width 1153 height 10
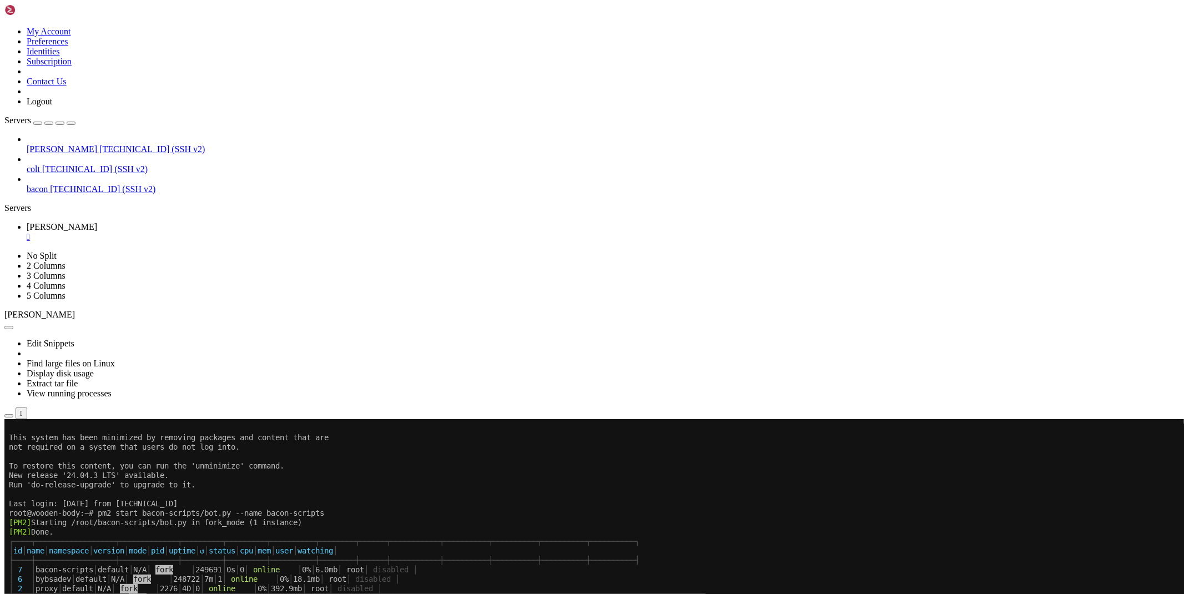
scroll to position [47, 0]
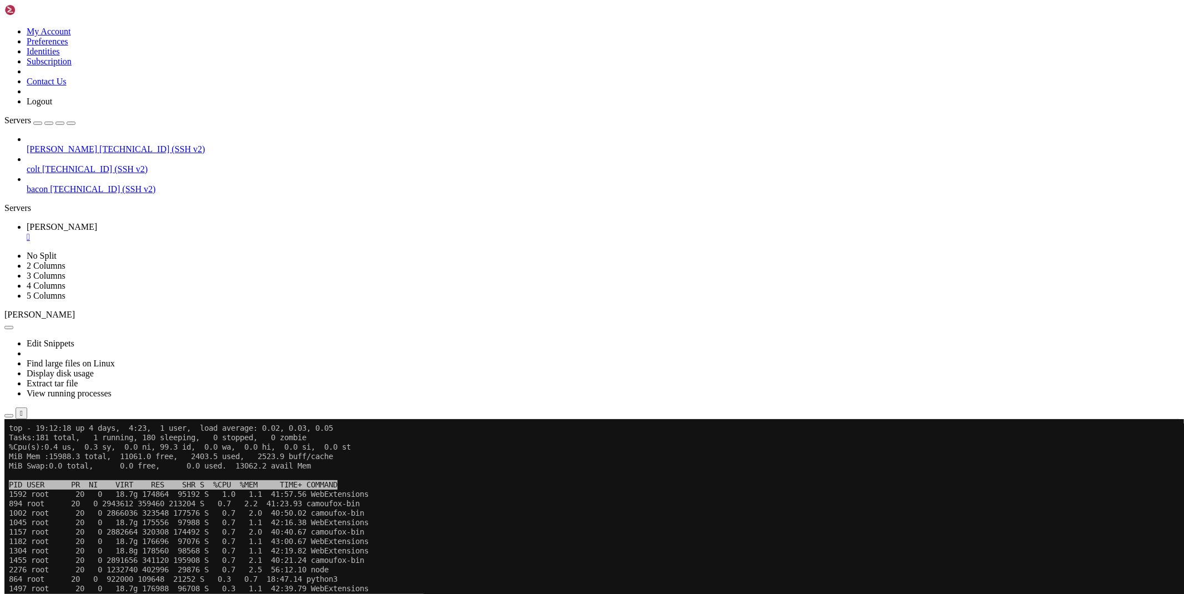
click at [726, 527] on x-row "1157 root 20 0 2882664 320308 174492 S 0.7 2.0 40:40.67 camoufox-bin" at bounding box center [526, 531] width 1035 height 9
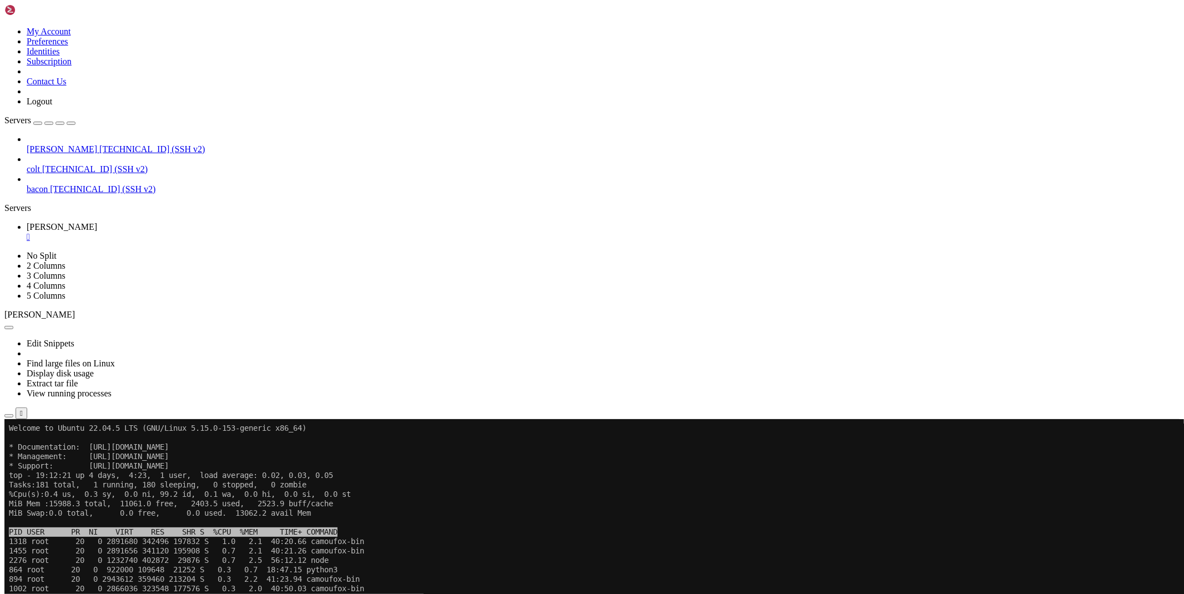
scroll to position [0, 0]
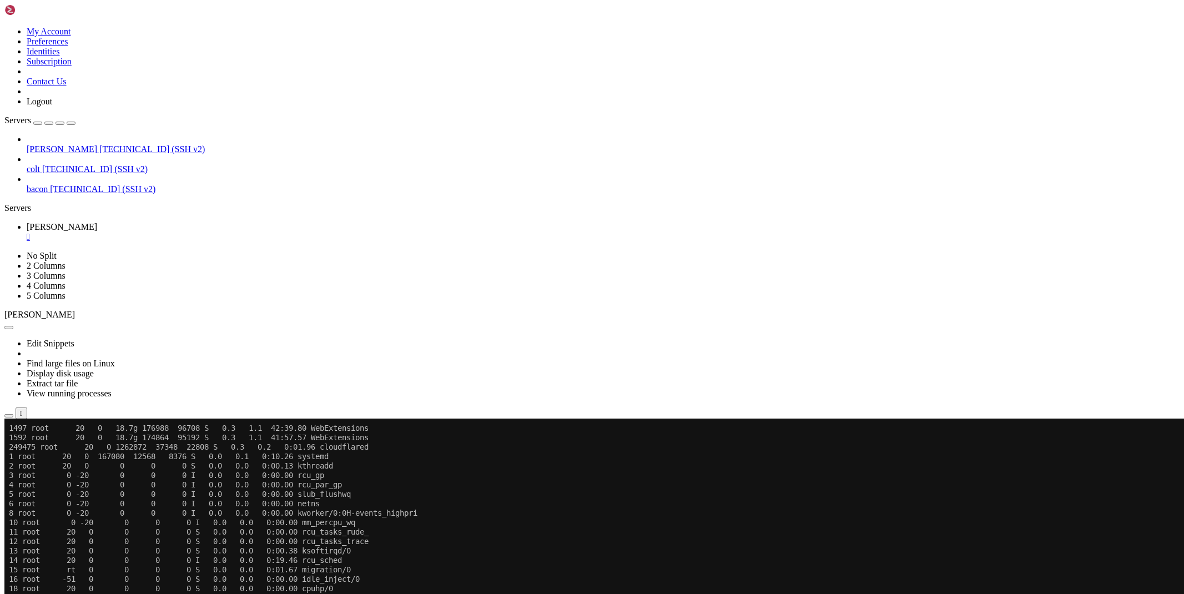
scroll to position [283, 0]
drag, startPoint x: 196, startPoint y: 843, endPoint x: 102, endPoint y: 840, distance: 93.9
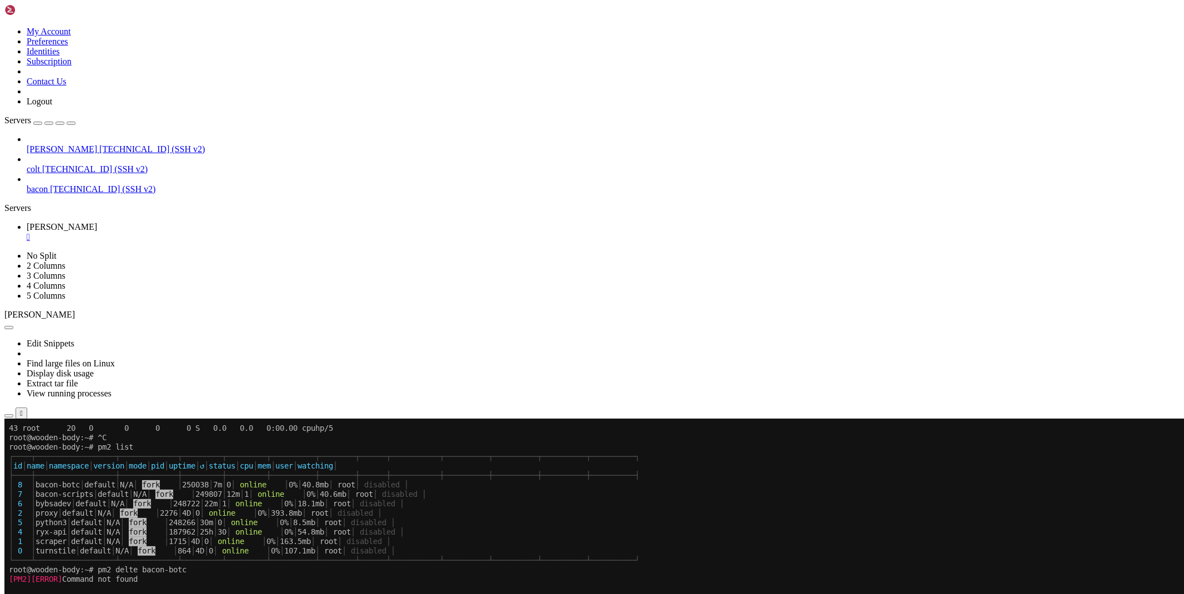
scroll to position [679, 0]
